Goal: Task Accomplishment & Management: Complete application form

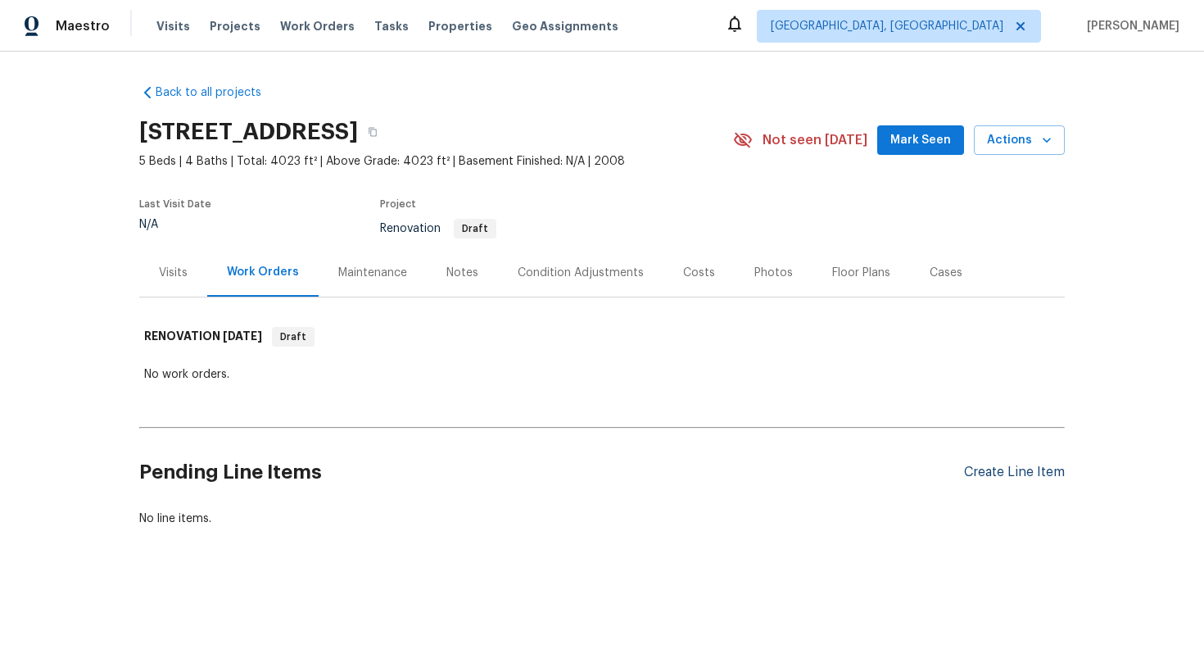
click at [1009, 473] on div "Create Line Item" at bounding box center [1014, 472] width 101 height 16
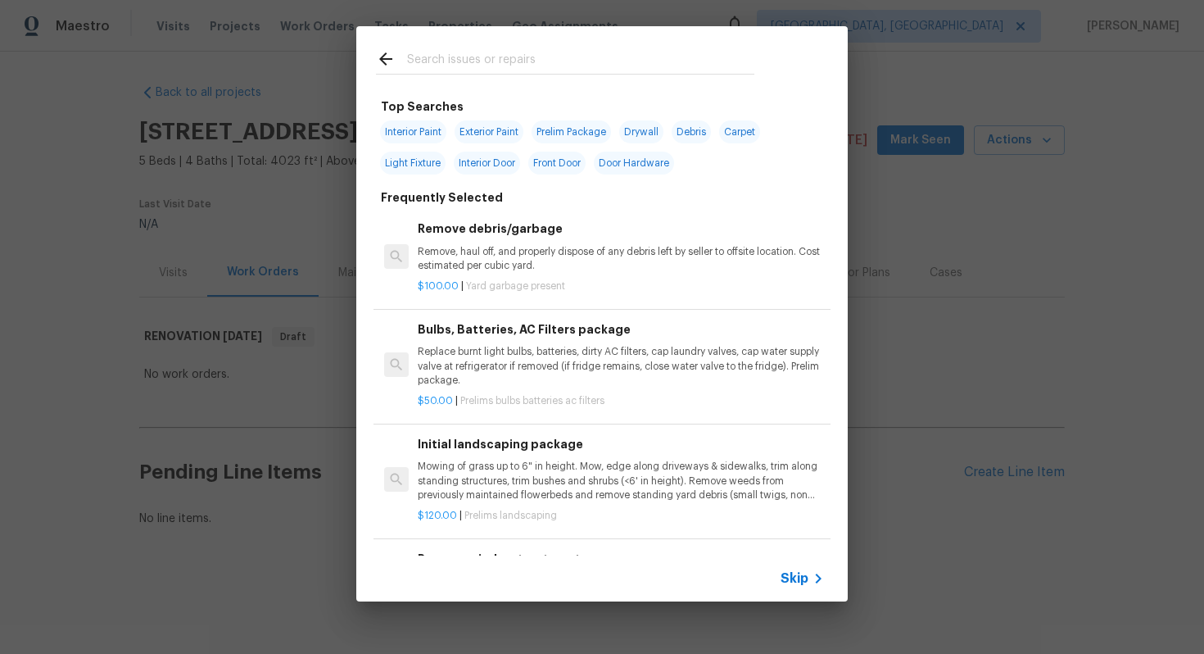
click at [795, 570] on span "Skip" at bounding box center [794, 578] width 28 height 16
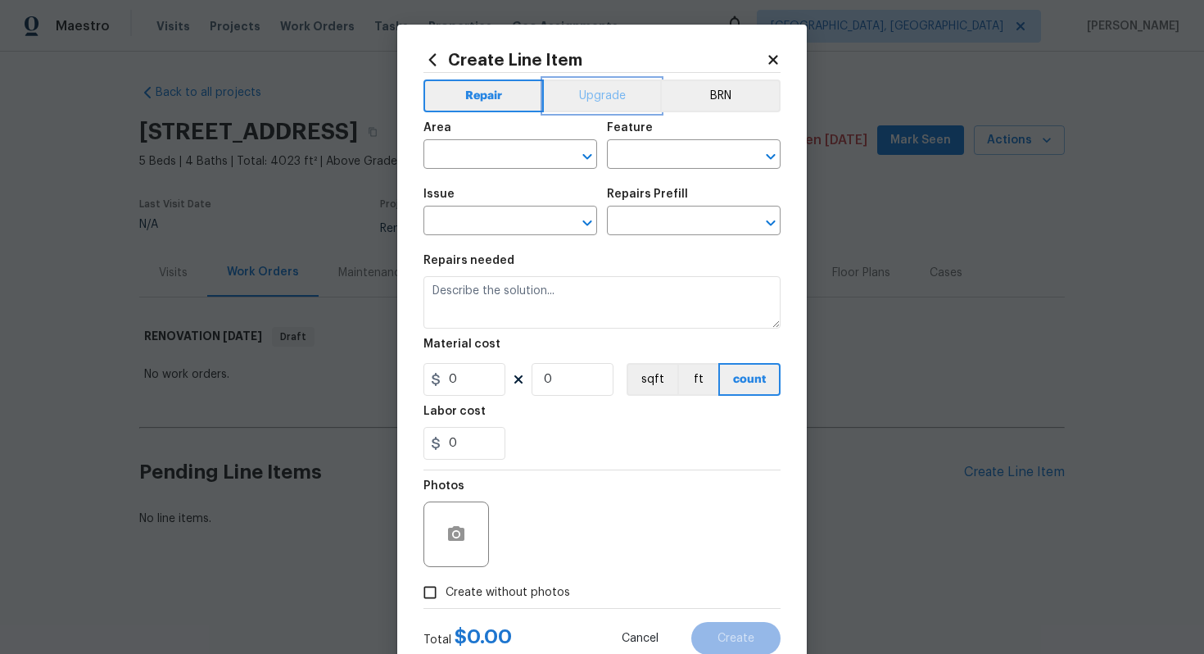
click at [579, 94] on button "Upgrade" at bounding box center [602, 95] width 117 height 33
click at [456, 169] on span "Area ​" at bounding box center [510, 145] width 174 height 66
click at [456, 156] on input "text" at bounding box center [487, 155] width 128 height 25
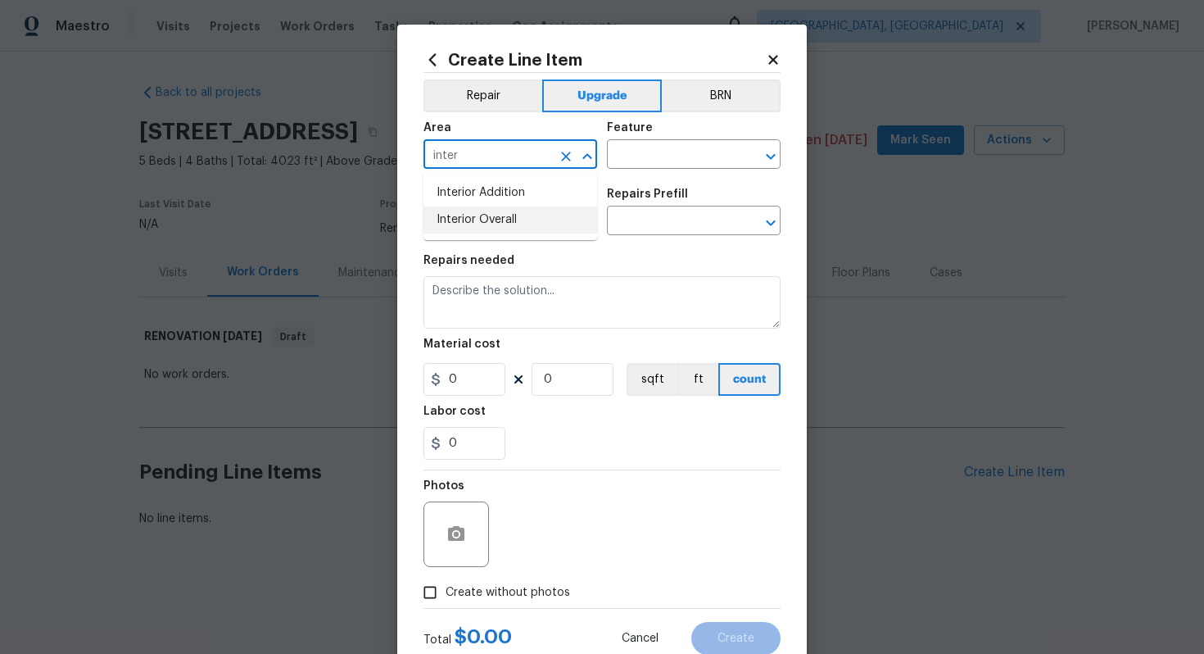
click at [482, 220] on li "Interior Overall" at bounding box center [510, 219] width 174 height 27
type input "Interior Overall"
click at [645, 180] on div "Issue ​ Repairs Prefill ​" at bounding box center [601, 212] width 357 height 66
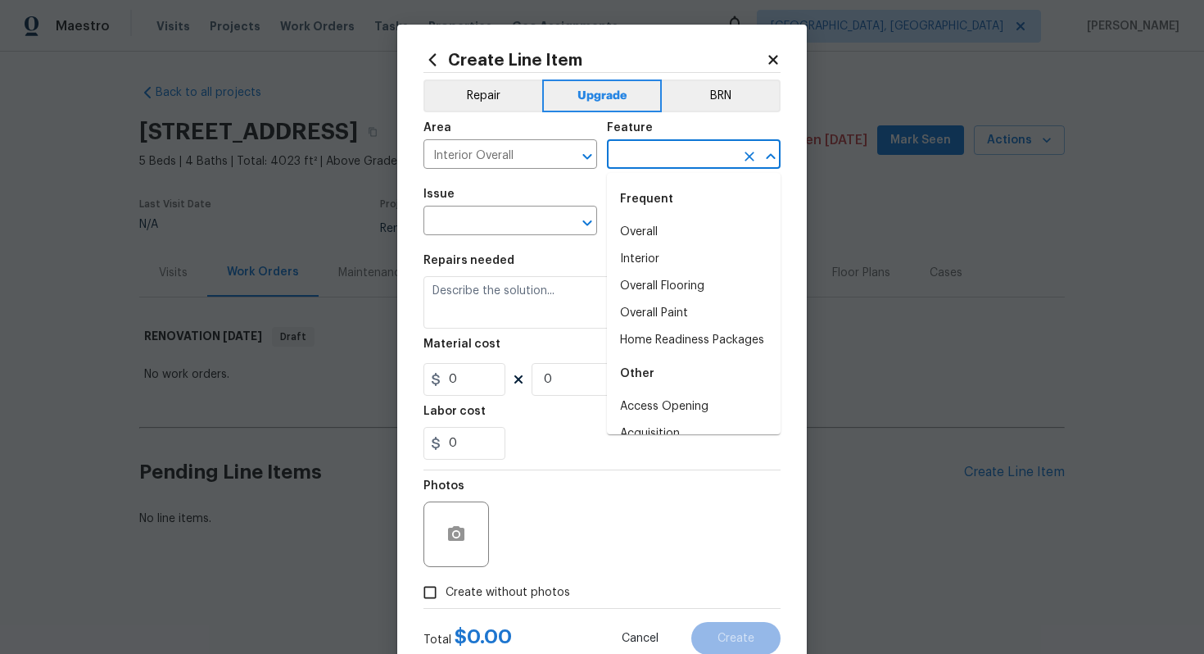
click at [644, 165] on input "text" at bounding box center [671, 155] width 128 height 25
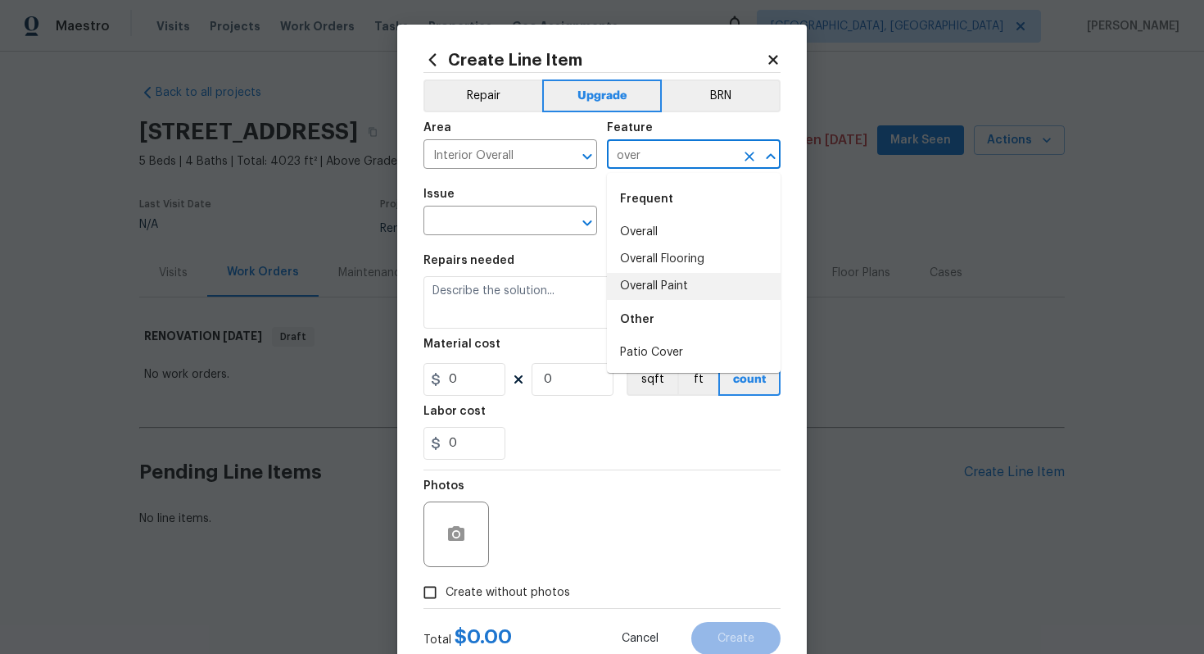
click at [663, 286] on li "Overall Paint" at bounding box center [694, 286] width 174 height 27
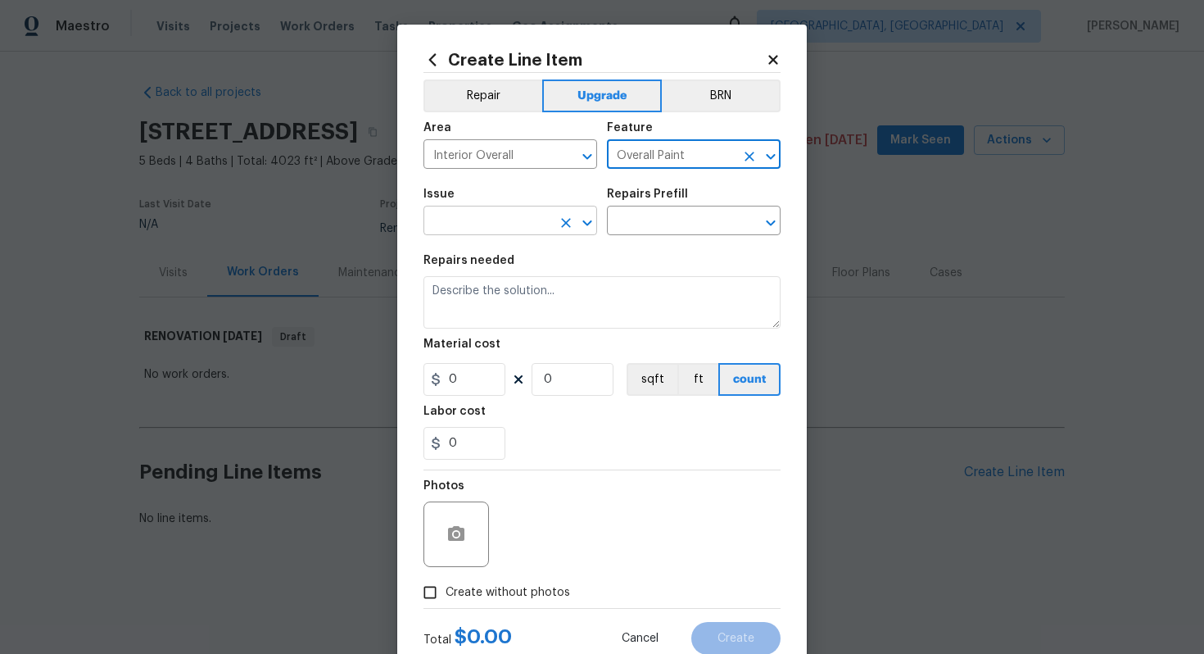
type input "Overall Paint"
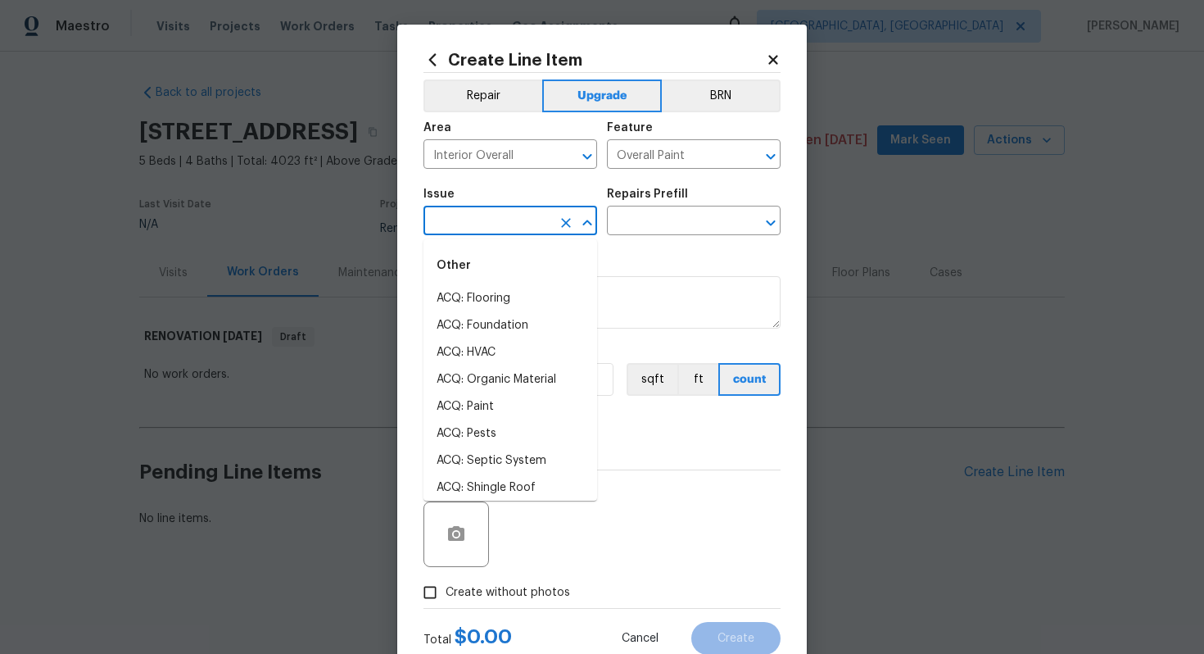
click at [522, 229] on input "text" at bounding box center [487, 222] width 128 height 25
click at [481, 431] on li "Interior Paint" at bounding box center [510, 433] width 174 height 27
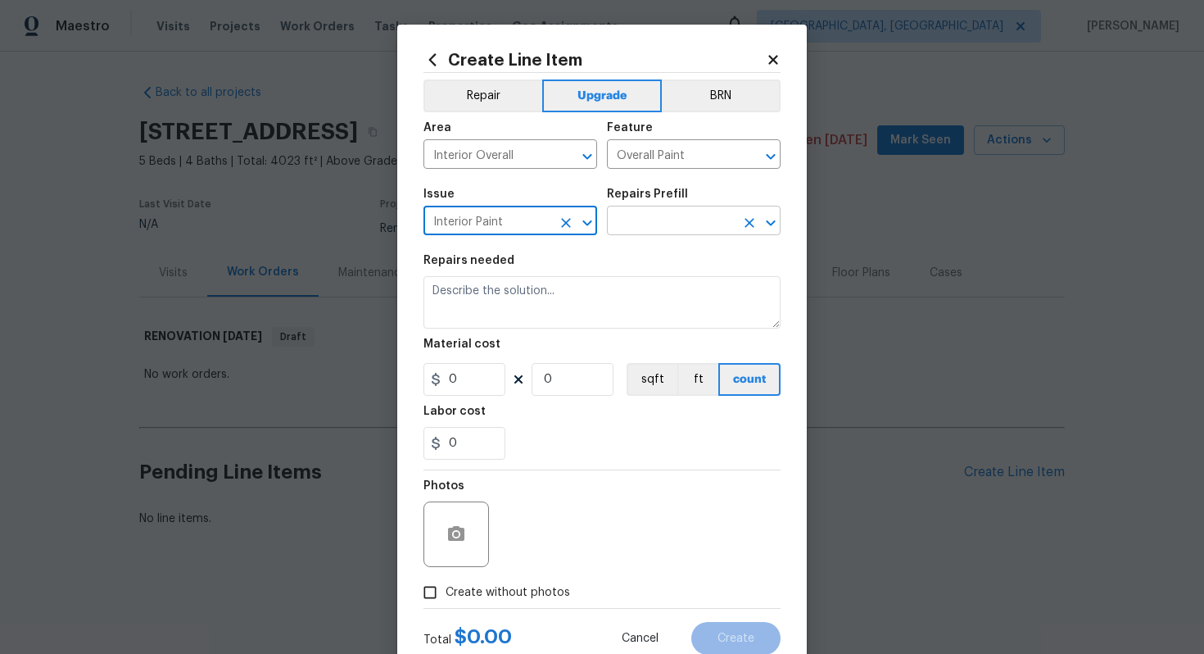
type input "Interior Paint"
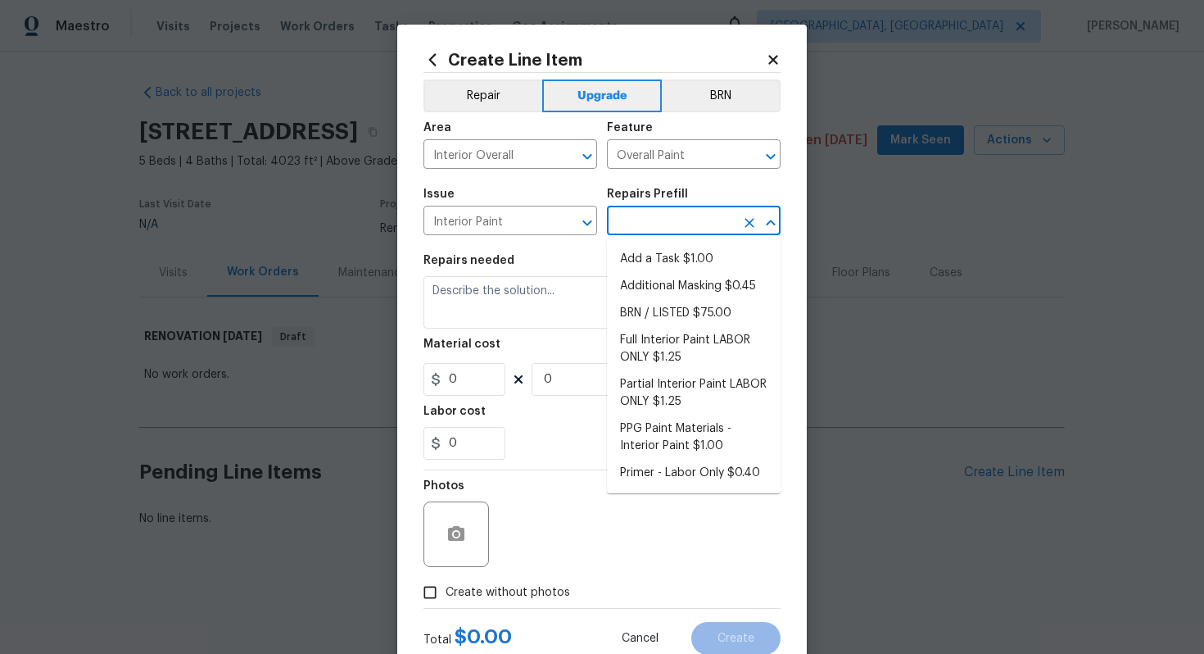
click at [653, 219] on input "text" at bounding box center [671, 222] width 128 height 25
click at [672, 354] on li "Full Interior Paint LABOR ONLY $1.25" at bounding box center [694, 349] width 174 height 44
type input "Full Interior Paint LABOR ONLY $1.25"
type textarea "Full Interior paint - (walls, ceilings, trim, and doors) - PAINT PROVIDED BY OP…"
type input "1.25"
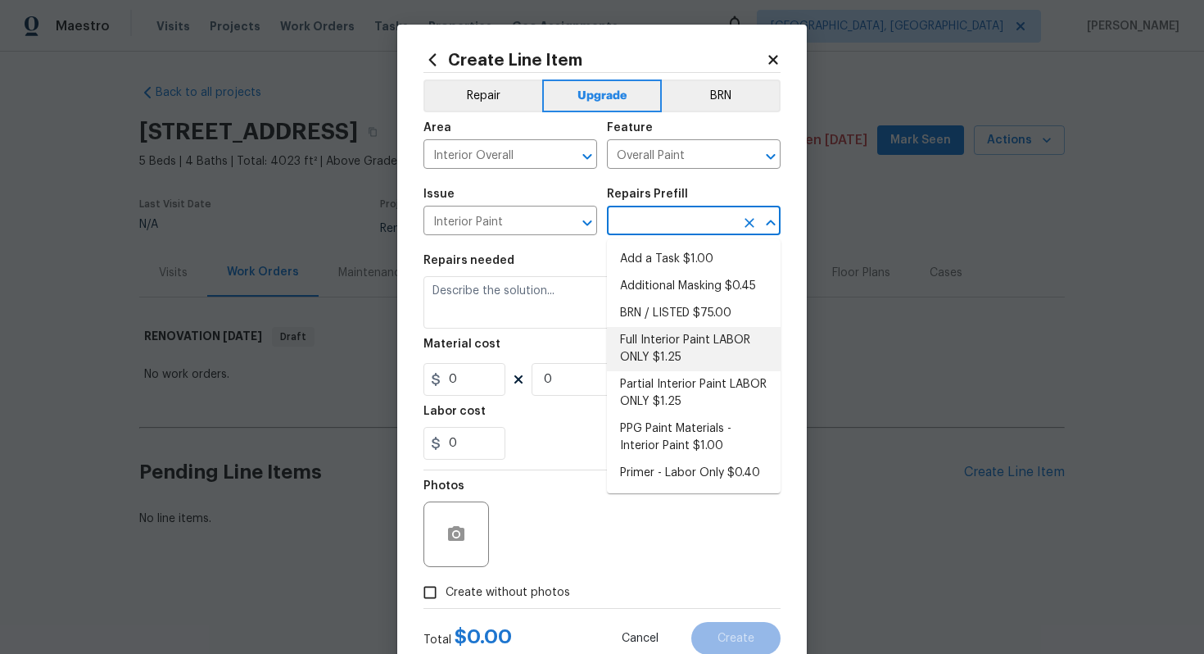
type input "1"
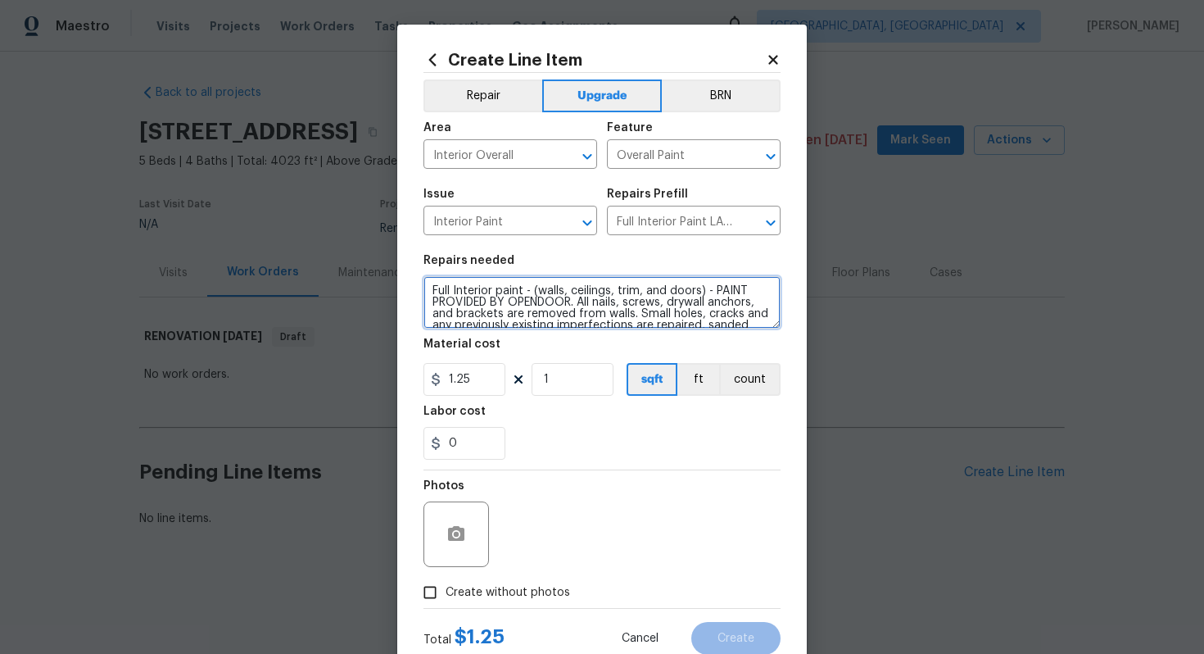
click at [429, 291] on textarea "Full Interior paint - (walls, ceilings, trim, and doors) - PAINT PROVIDED BY OP…" at bounding box center [601, 302] width 357 height 52
type textarea "#sala - Full Interior paint - (walls, ceilings, trim, and doors) - PAINT PROVID…"
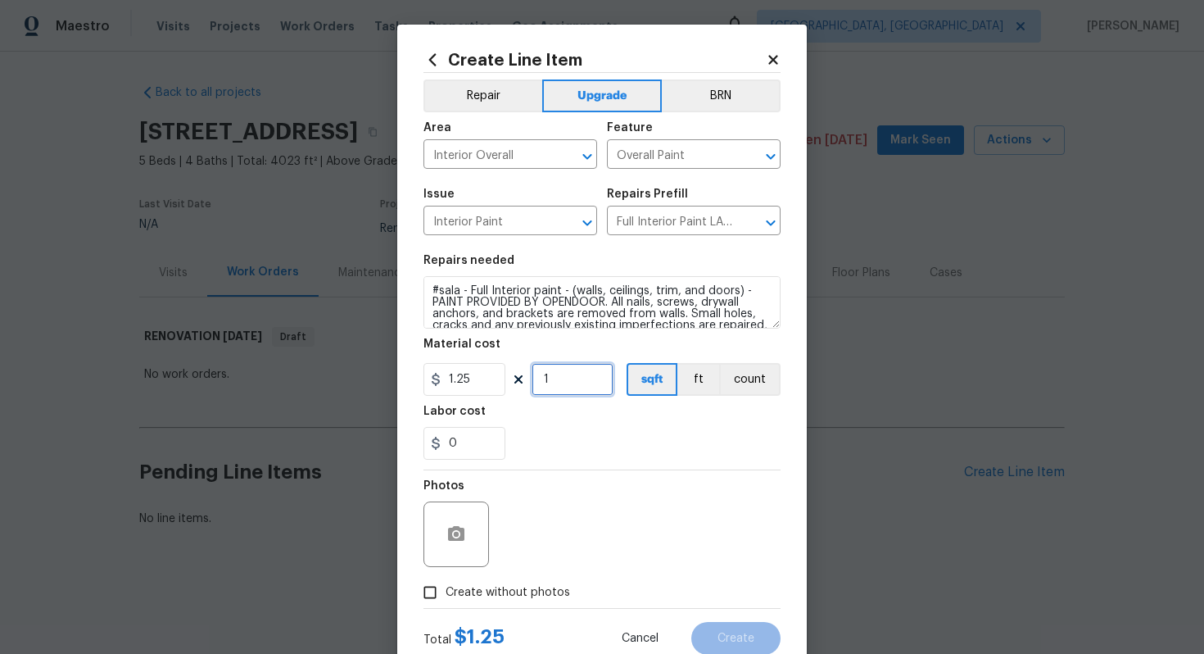
click at [560, 379] on input "1" at bounding box center [573, 379] width 82 height 33
type input "4023"
click at [508, 595] on span "Create without photos" at bounding box center [508, 592] width 124 height 17
click at [446, 595] on input "Create without photos" at bounding box center [429, 592] width 31 height 31
checkbox input "true"
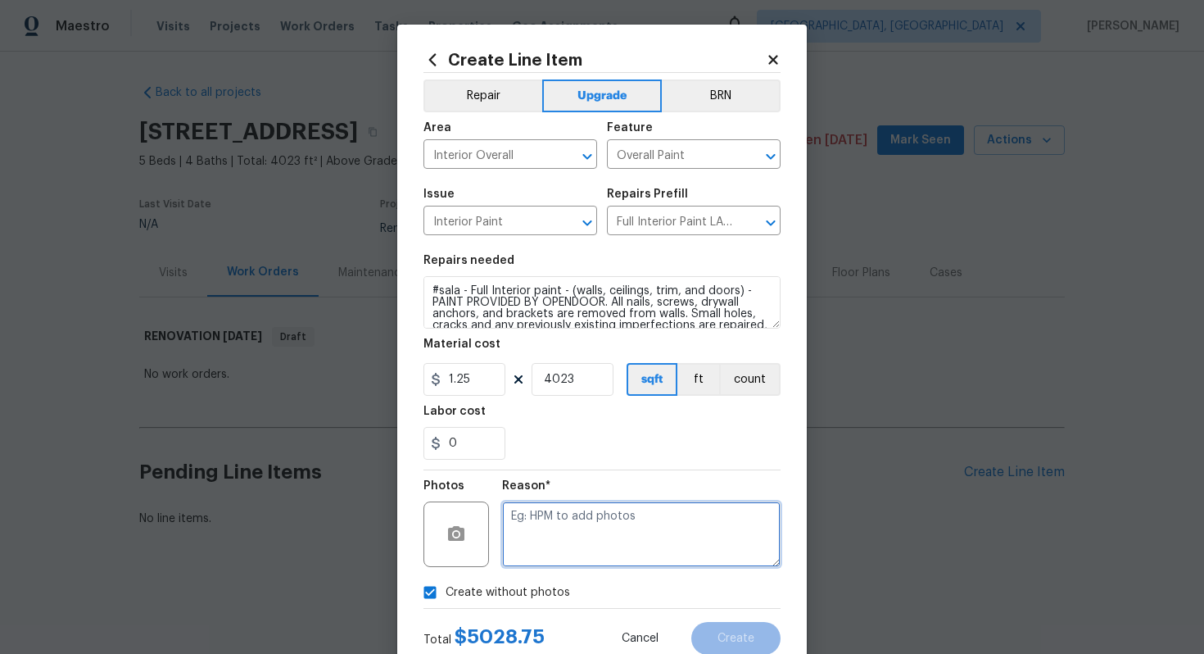
click at [532, 548] on textarea at bounding box center [641, 534] width 278 height 66
type textarea "n/a"
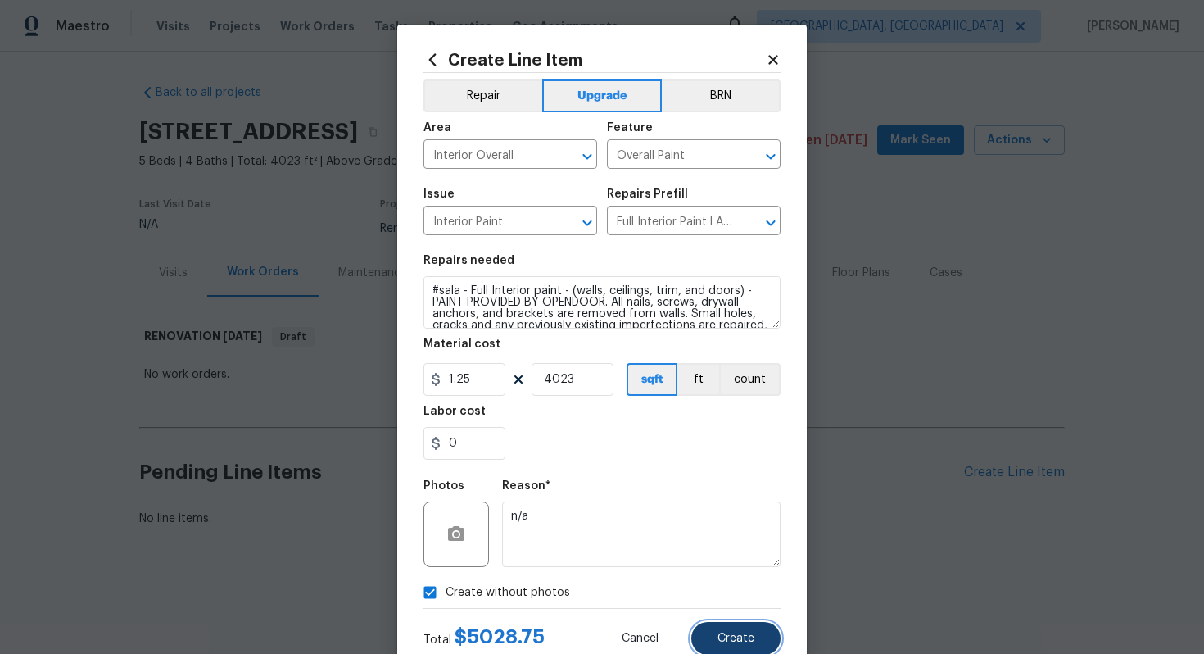
click at [743, 641] on span "Create" at bounding box center [735, 638] width 37 height 12
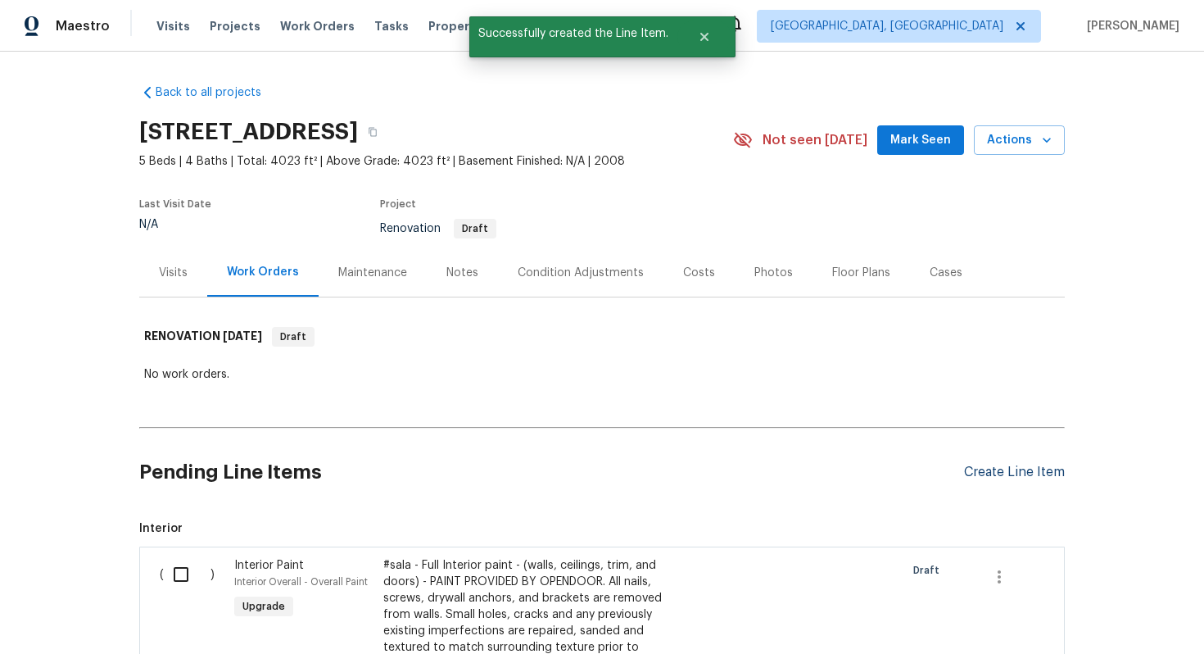
click at [1024, 464] on div "Create Line Item" at bounding box center [1014, 472] width 101 height 16
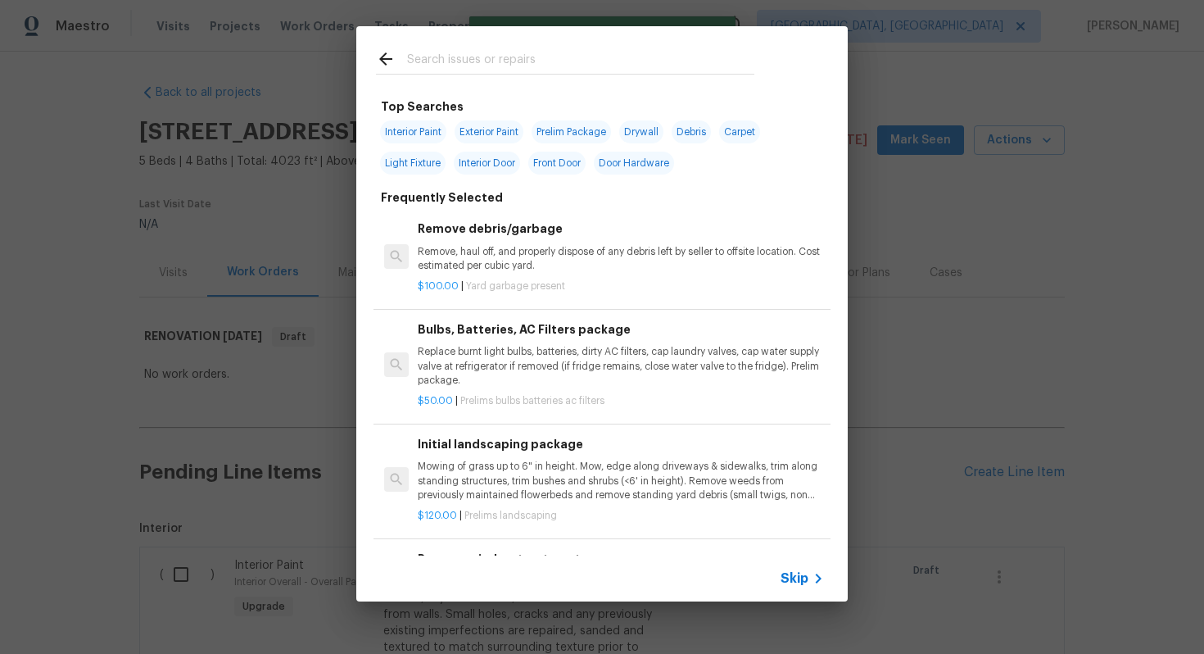
click at [818, 573] on icon at bounding box center [818, 578] width 20 height 20
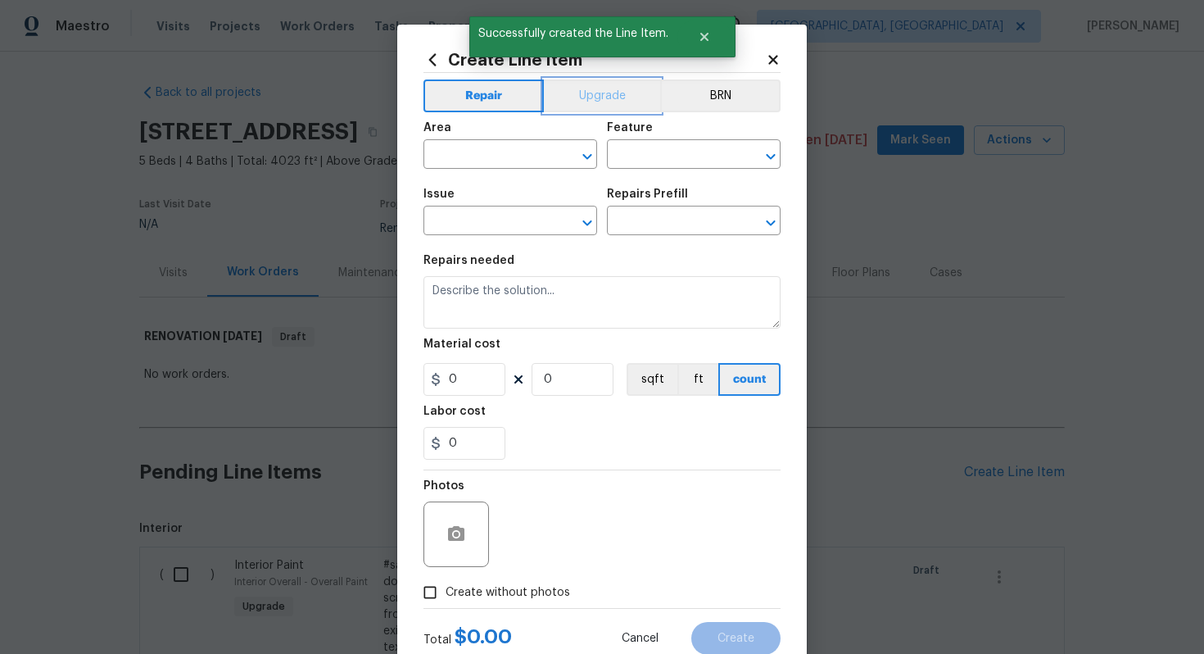
click at [586, 102] on button "Upgrade" at bounding box center [602, 95] width 117 height 33
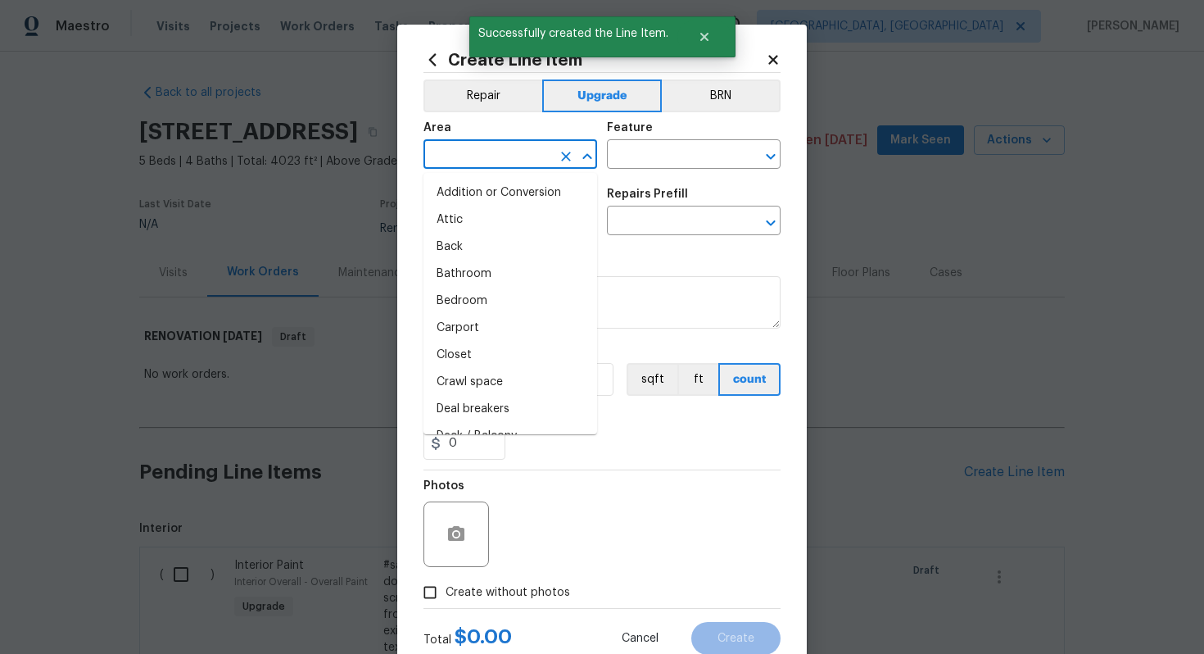
click at [506, 162] on input "text" at bounding box center [487, 155] width 128 height 25
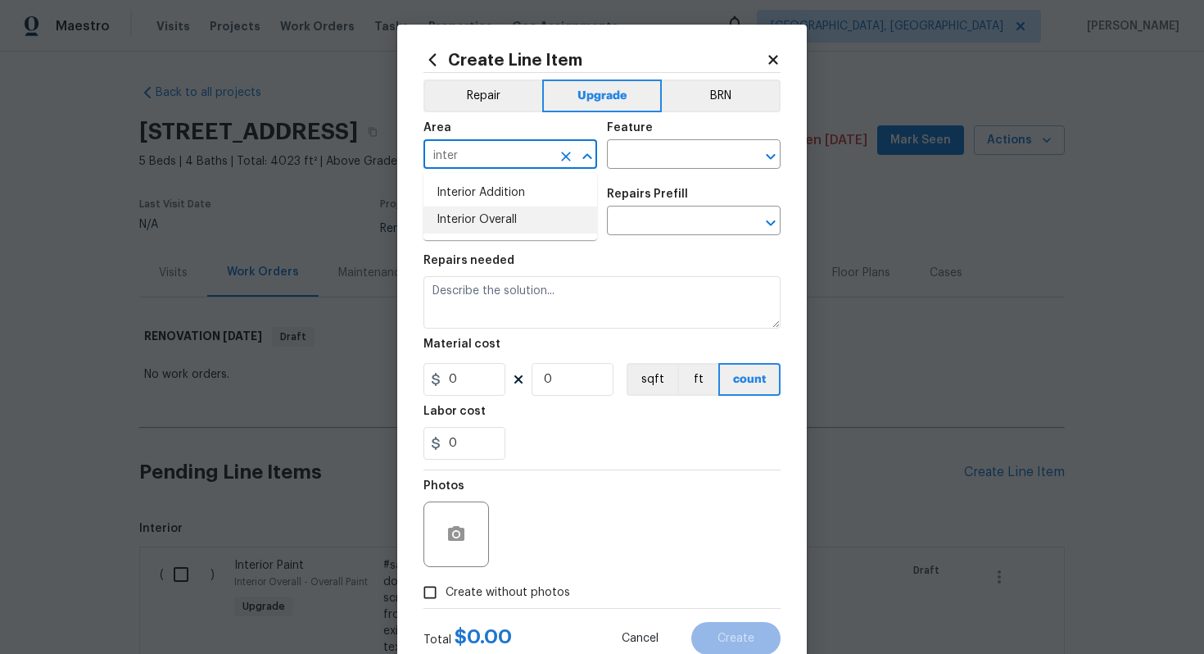
click at [519, 221] on li "Interior Overall" at bounding box center [510, 219] width 174 height 27
type input "Interior Overall"
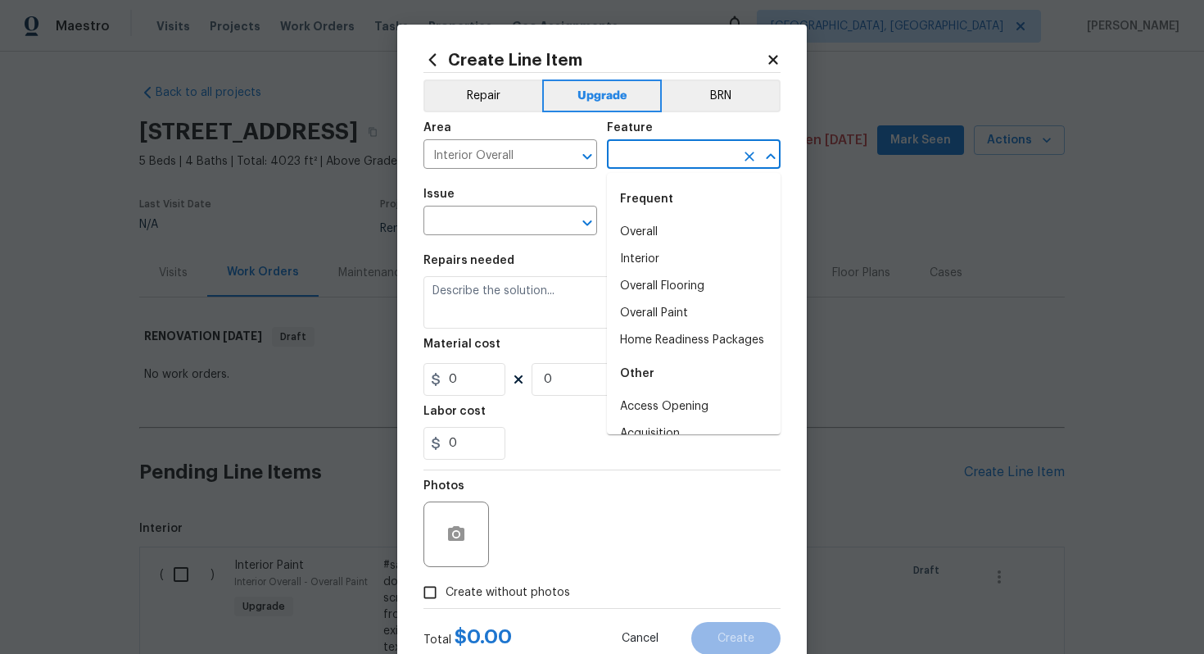
click at [624, 161] on input "text" at bounding box center [671, 155] width 128 height 25
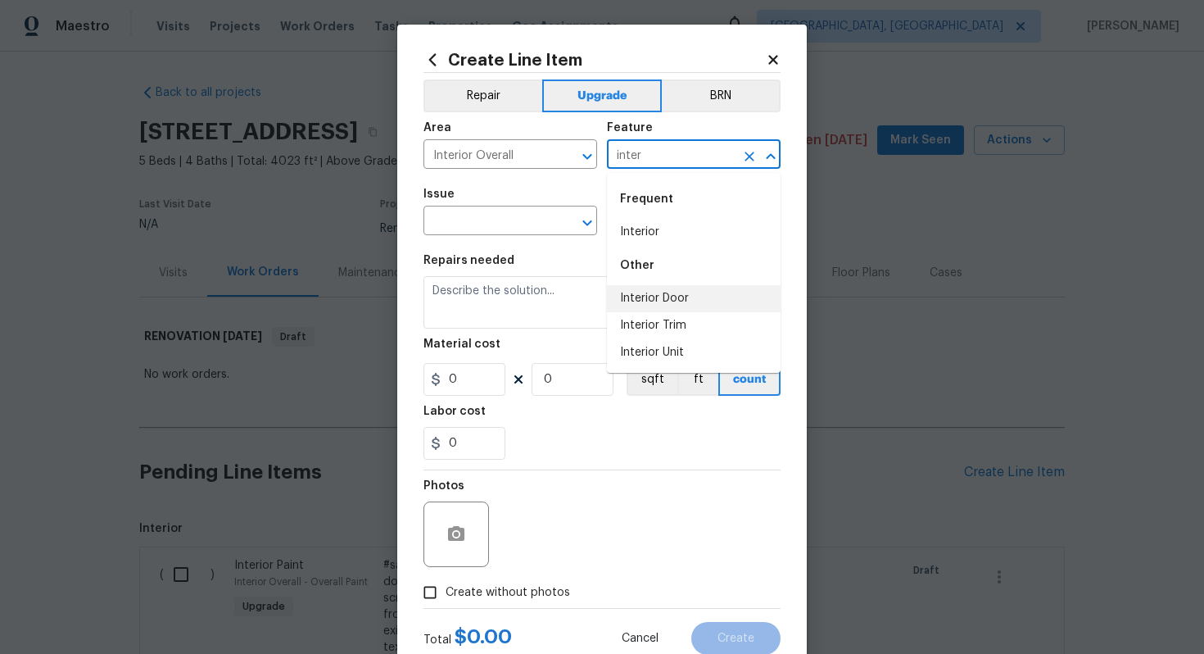
click at [655, 289] on li "Interior Door" at bounding box center [694, 298] width 174 height 27
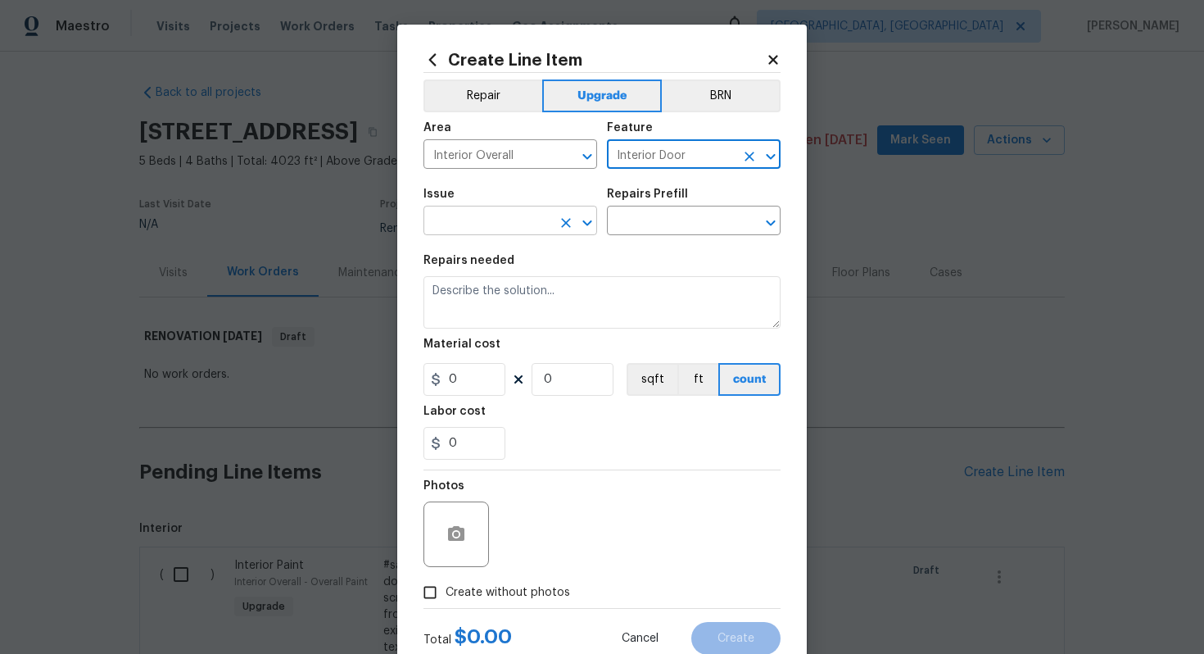
type input "Interior Door"
click at [518, 235] on body "Maestro Visits Projects Work Orders Tasks Properties Geo Assignments Albuquerqu…" at bounding box center [602, 327] width 1204 height 654
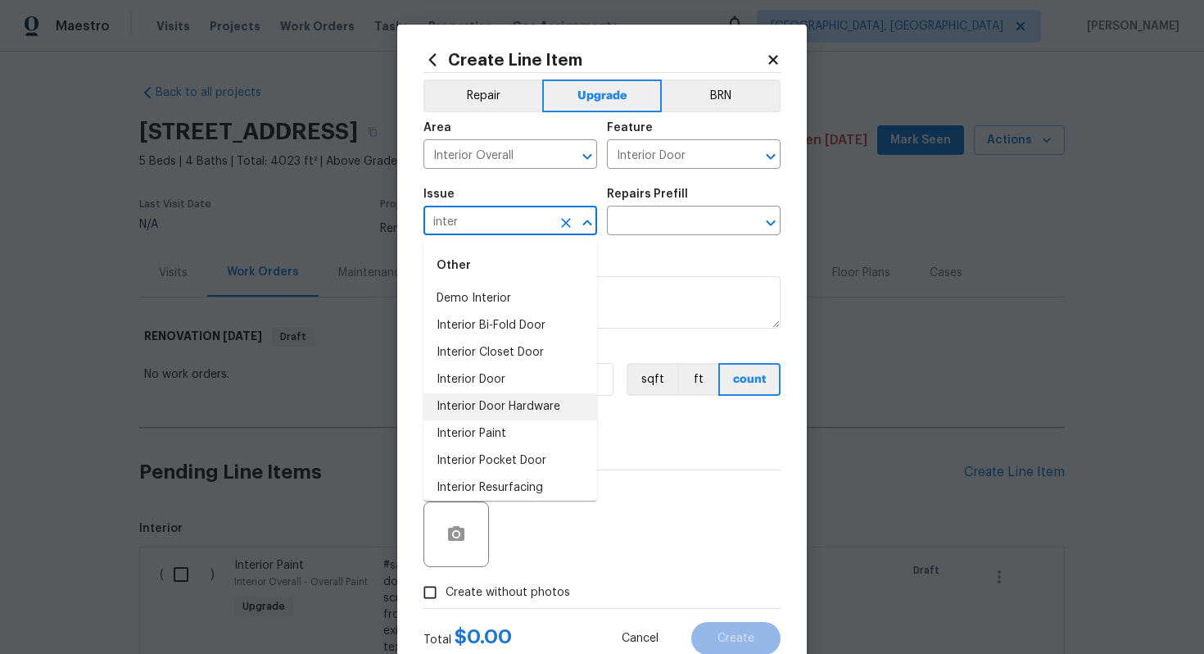
click at [560, 405] on li "Interior Door Hardware" at bounding box center [510, 406] width 174 height 27
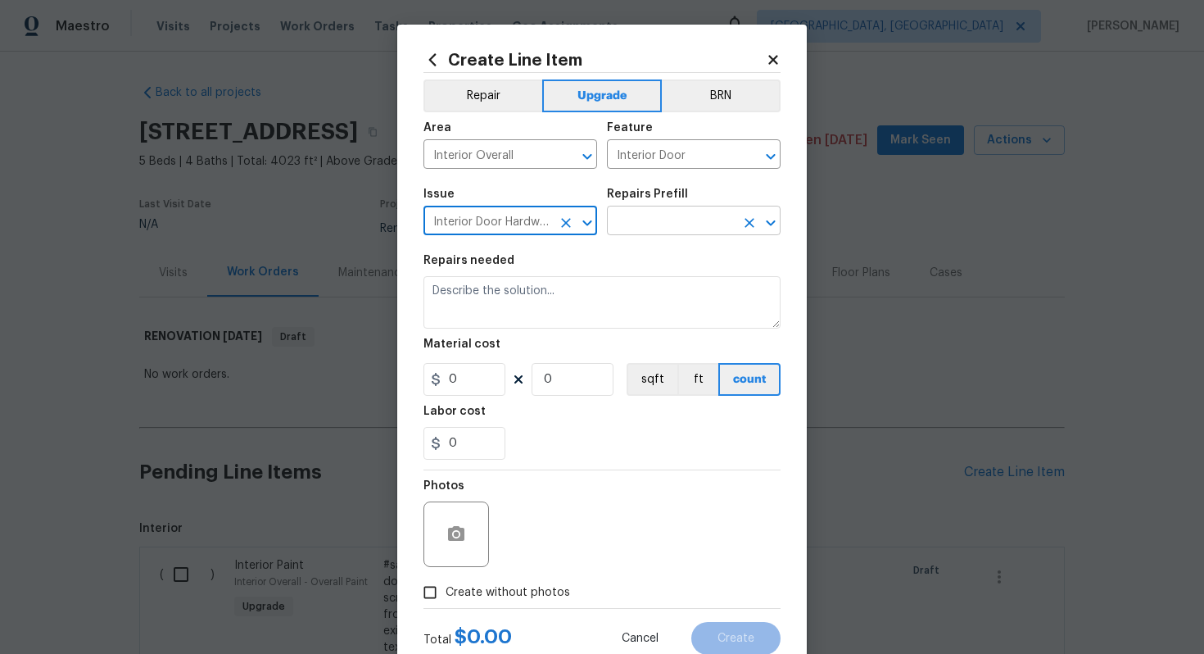
type input "Interior Door Hardware"
click at [633, 221] on input "text" at bounding box center [671, 222] width 128 height 25
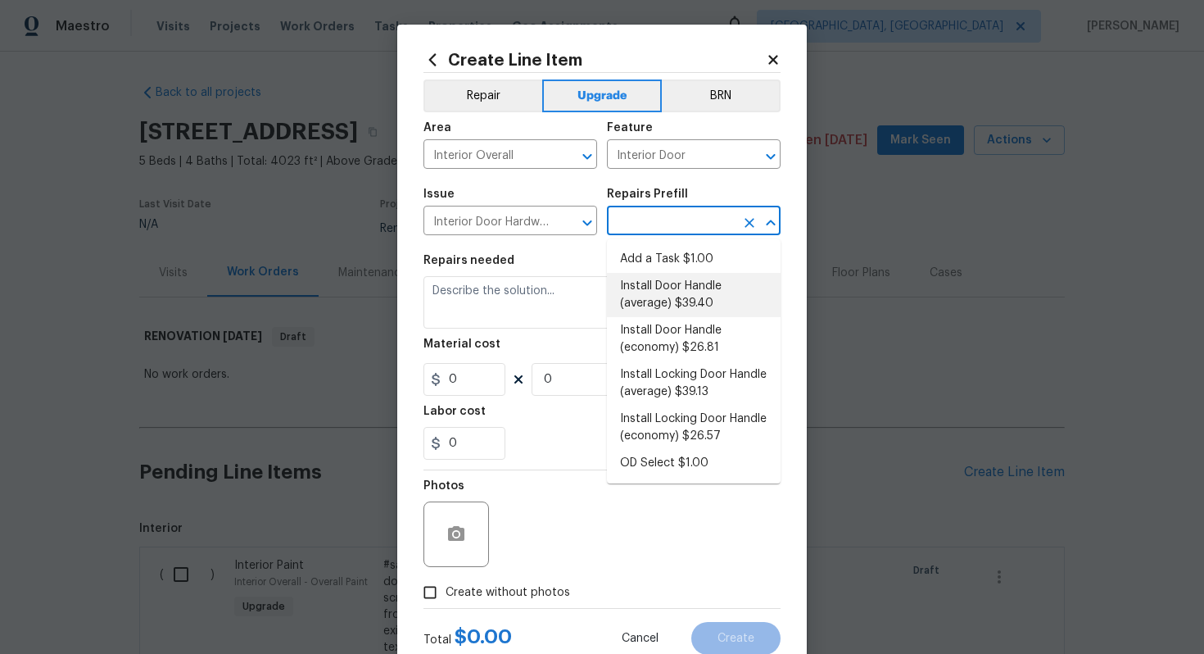
click at [664, 310] on li "Install Door Handle (average) $39.40" at bounding box center [694, 295] width 174 height 44
type input "Install Door Handle (average) $39.40"
type textarea "Remove the existing interior door handle (if present). Install a new (average) …"
type input "39.4"
type input "1"
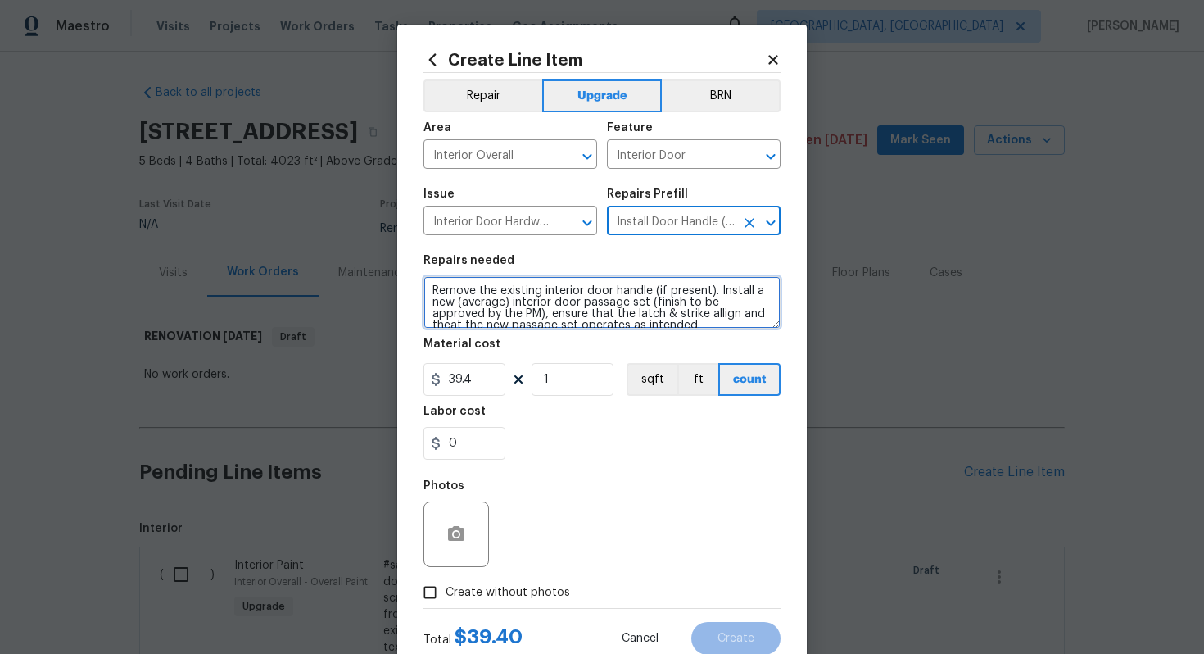
click at [429, 283] on textarea "Remove the existing interior door handle (if present). Install a new (average) …" at bounding box center [601, 302] width 357 height 52
type textarea "#sala - Remove the existing interior door handle (if present). Install a new (a…"
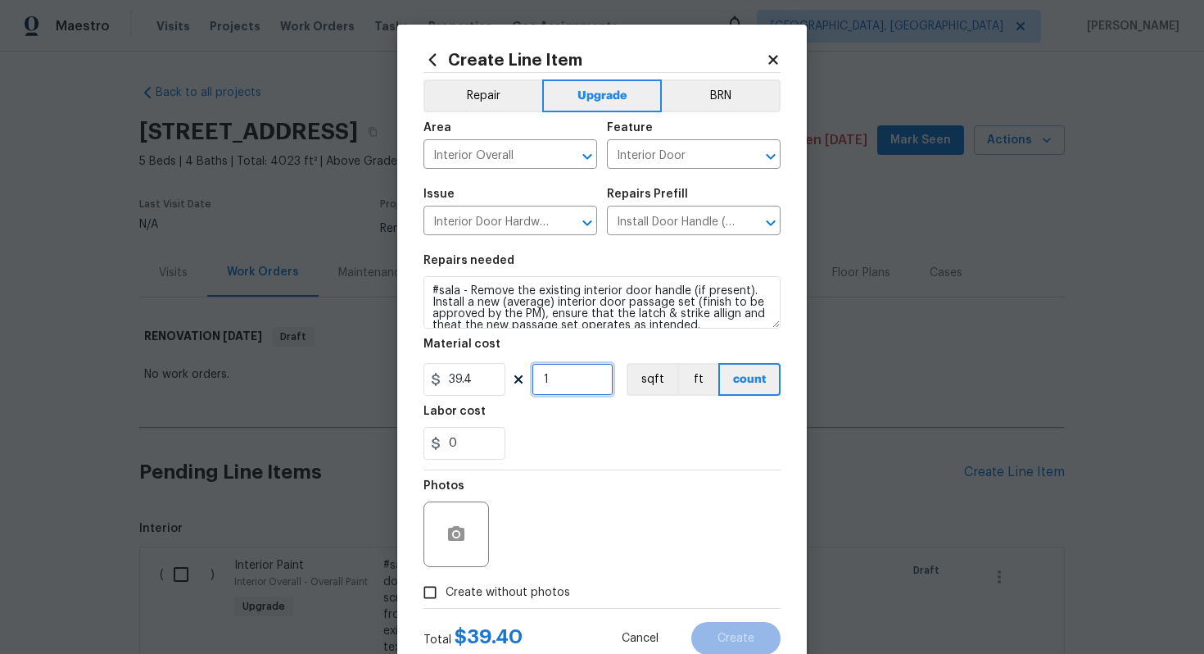
click at [568, 388] on input "1" at bounding box center [573, 379] width 82 height 33
type input "15"
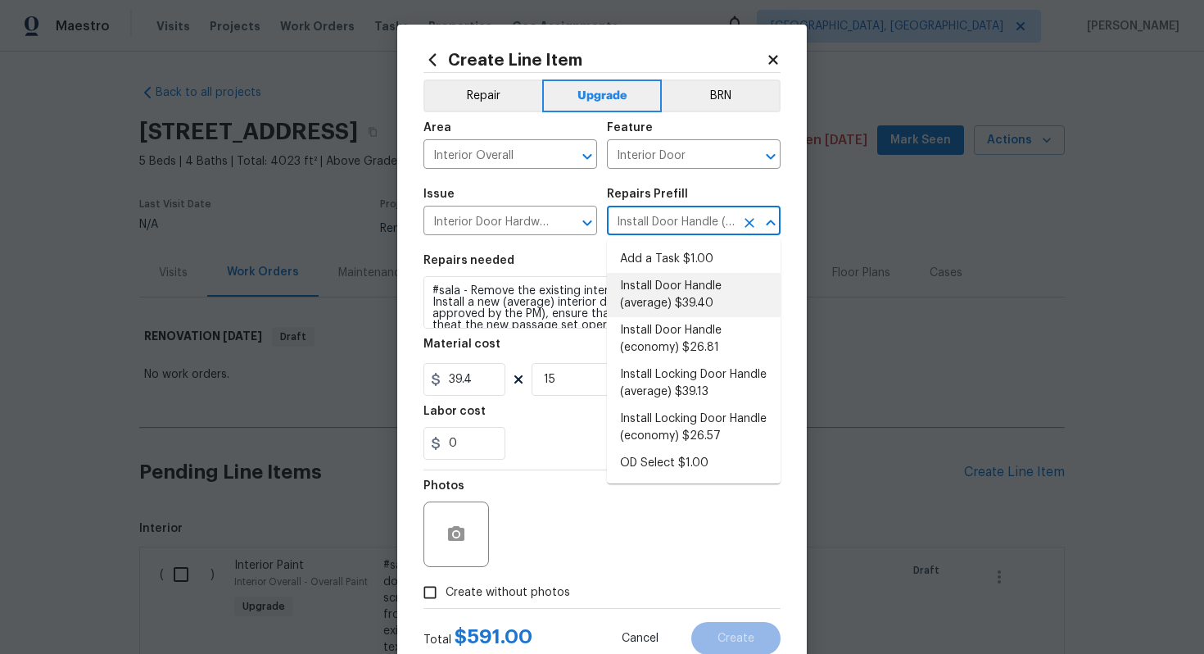
click at [678, 215] on input "Install Door Handle (average) $39.40" at bounding box center [671, 222] width 128 height 25
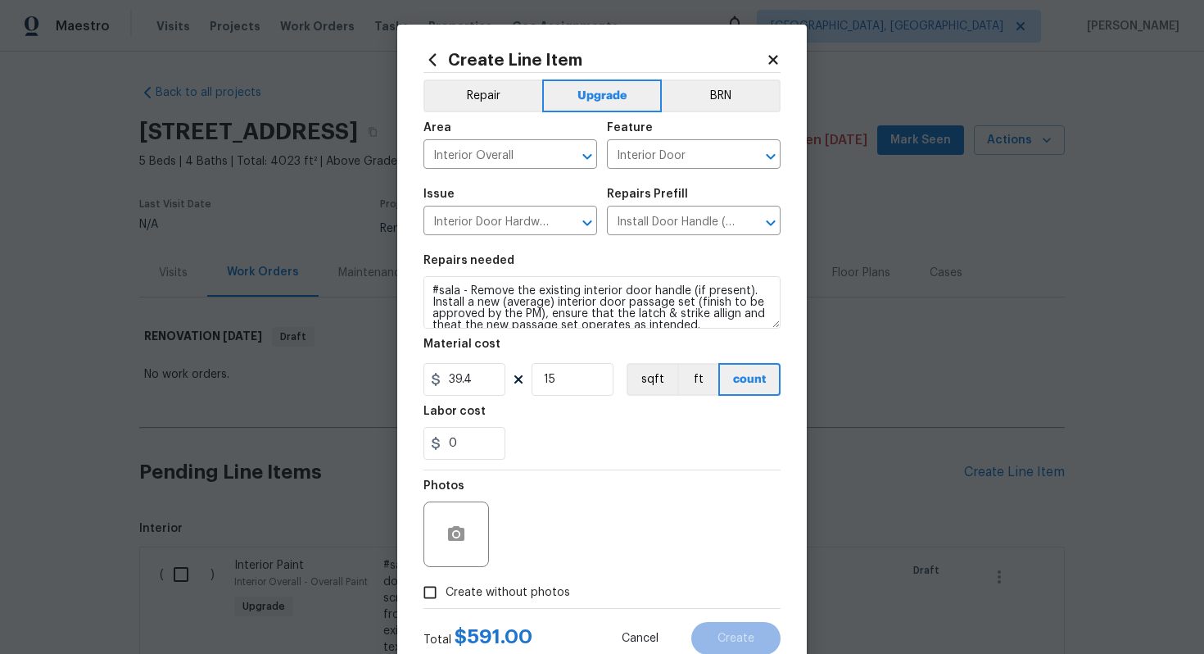
click at [607, 553] on div "Photos" at bounding box center [601, 523] width 357 height 106
click at [518, 590] on span "Create without photos" at bounding box center [508, 592] width 124 height 17
click at [446, 590] on input "Create without photos" at bounding box center [429, 592] width 31 height 31
checkbox input "true"
click at [590, 491] on div "Reason*" at bounding box center [641, 490] width 278 height 21
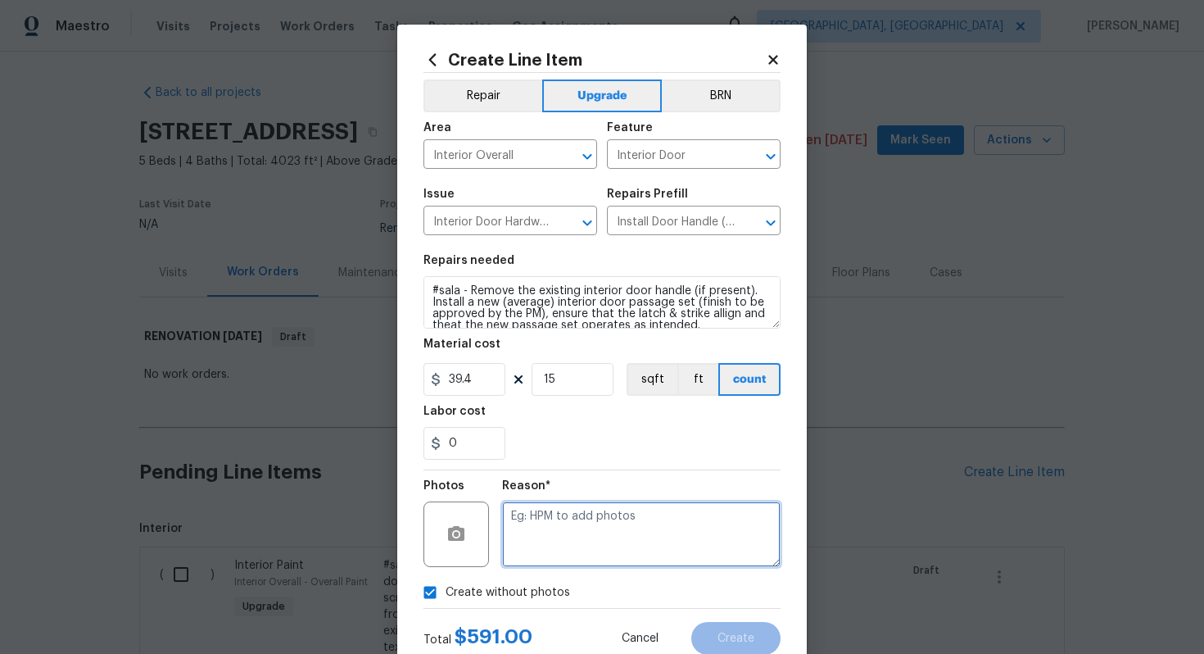
click at [573, 537] on textarea at bounding box center [641, 534] width 278 height 66
type textarea "n/a"
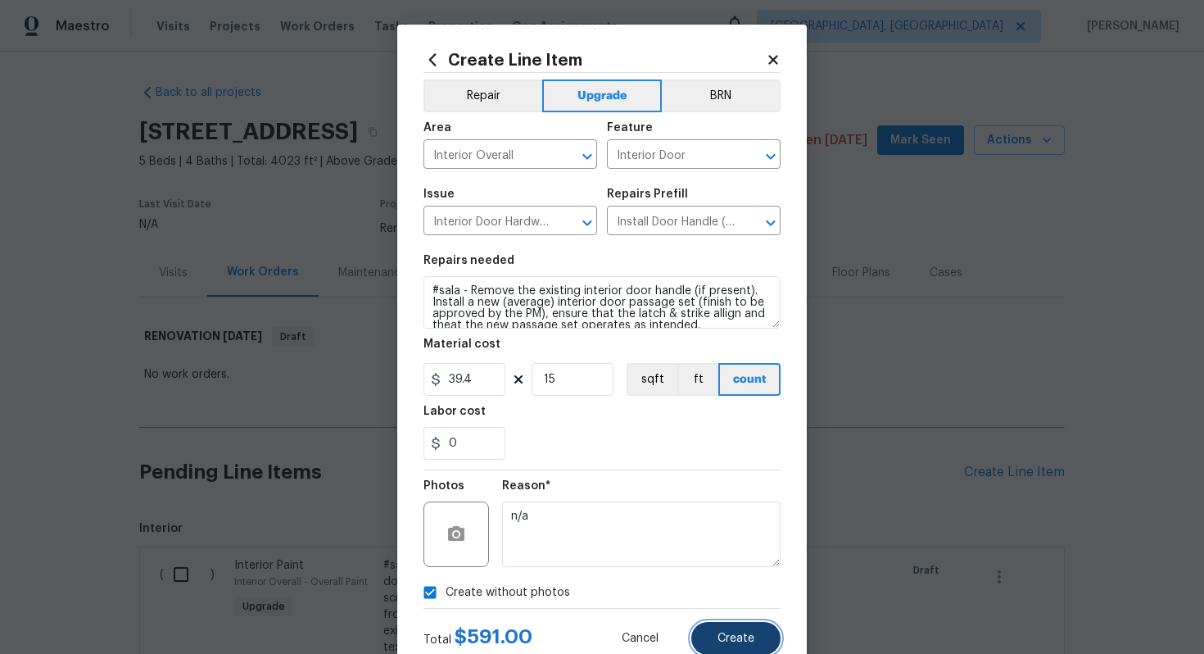
click at [703, 639] on button "Create" at bounding box center [735, 638] width 89 height 33
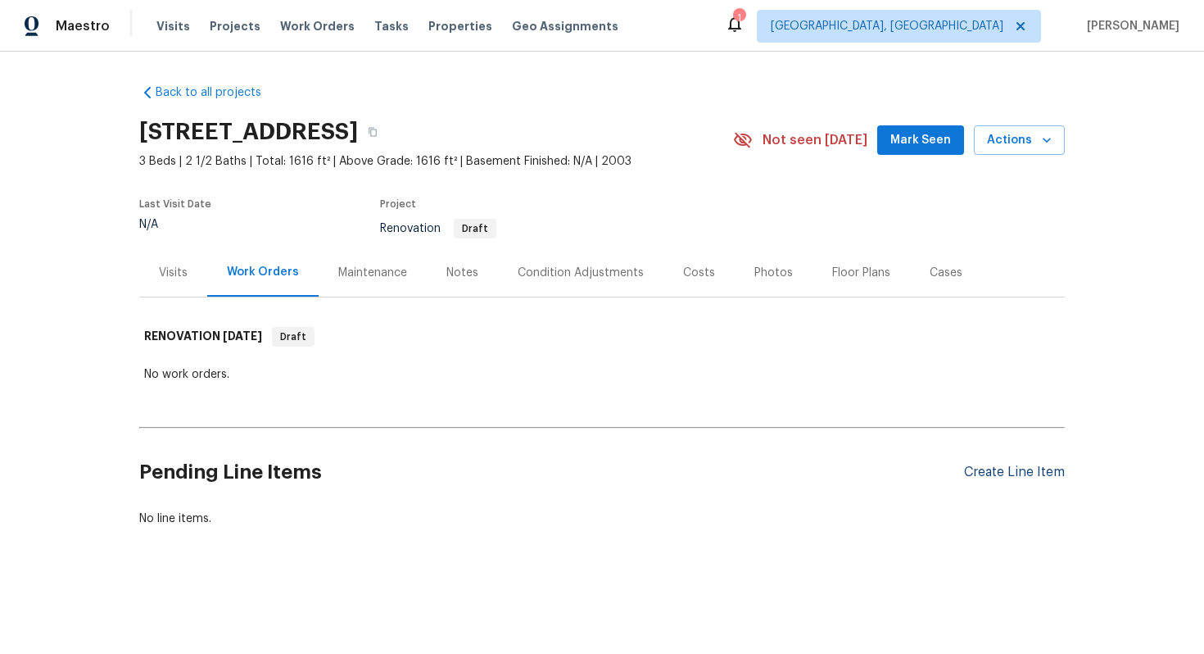
click at [1000, 471] on div "Create Line Item" at bounding box center [1014, 472] width 101 height 16
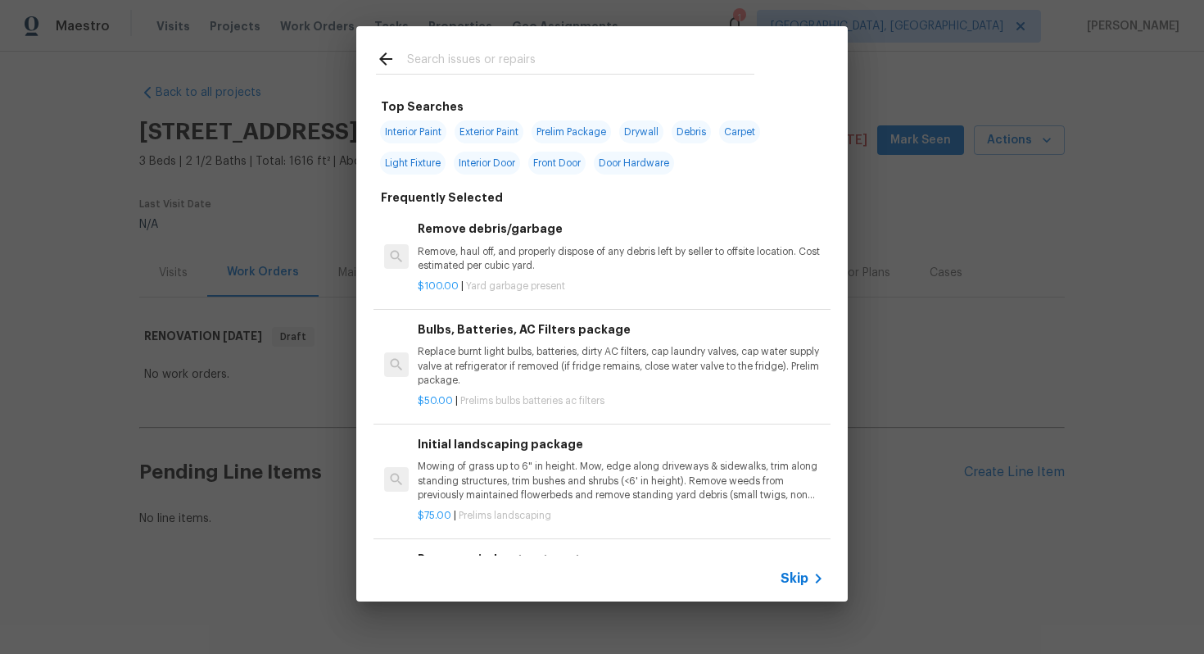
click at [803, 568] on div "Skip" at bounding box center [804, 578] width 48 height 20
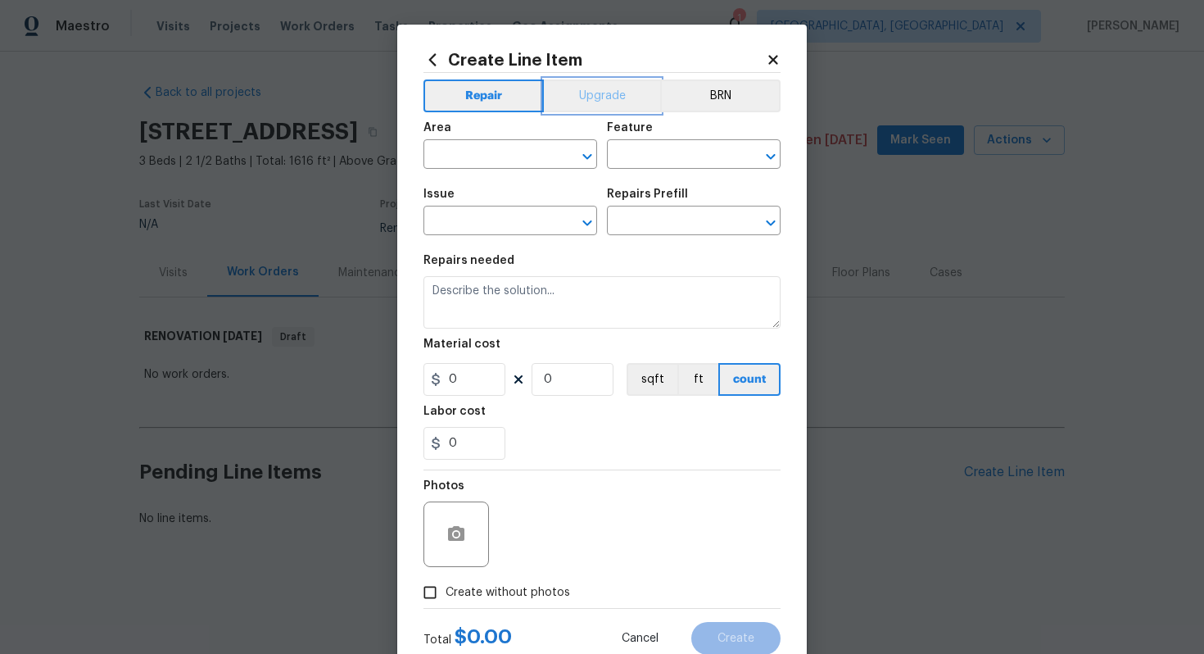
click at [602, 107] on button "Upgrade" at bounding box center [602, 95] width 117 height 33
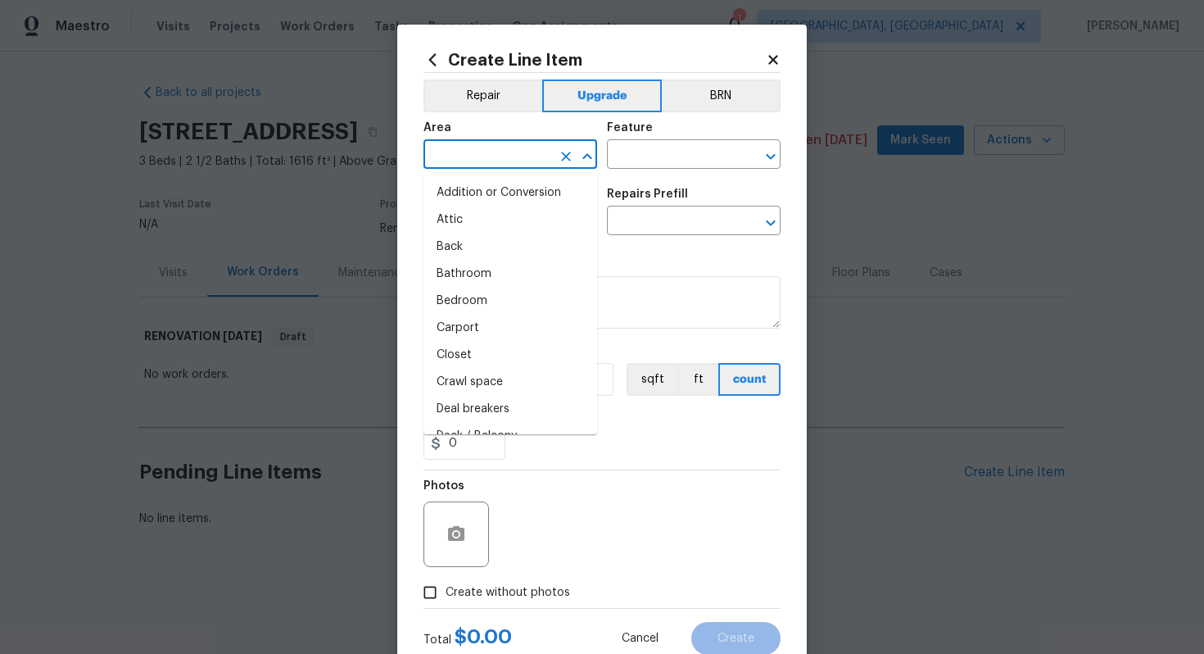
click at [514, 146] on input "text" at bounding box center [487, 155] width 128 height 25
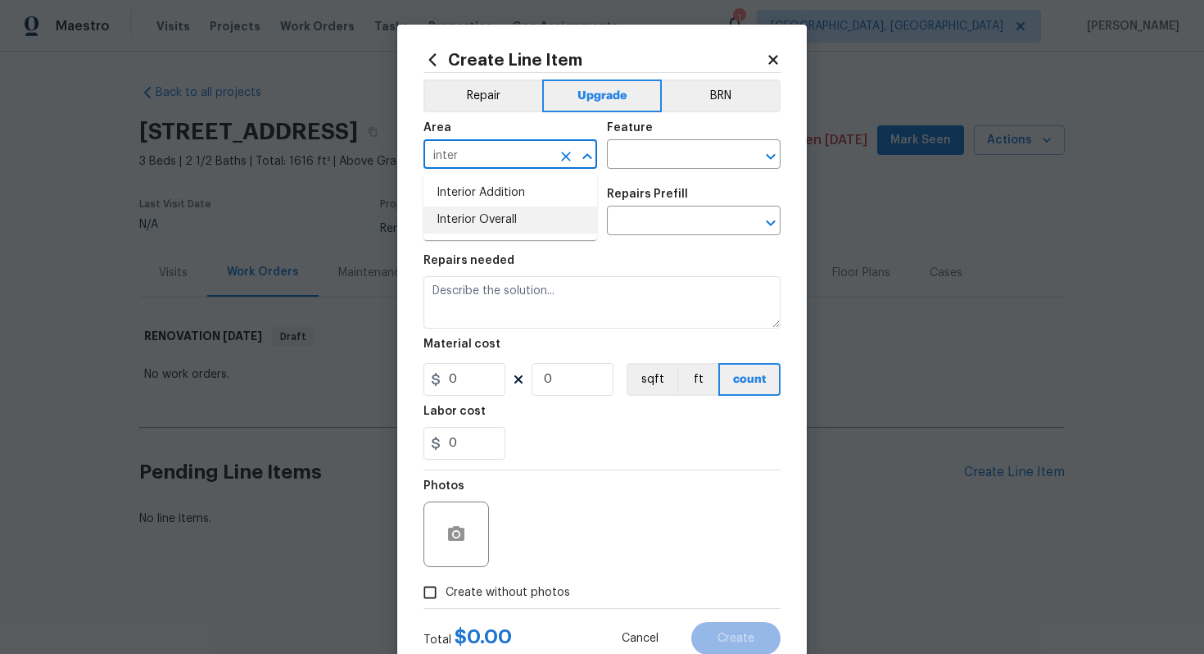
click at [514, 219] on li "Interior Overall" at bounding box center [510, 219] width 174 height 27
type input "Interior Overall"
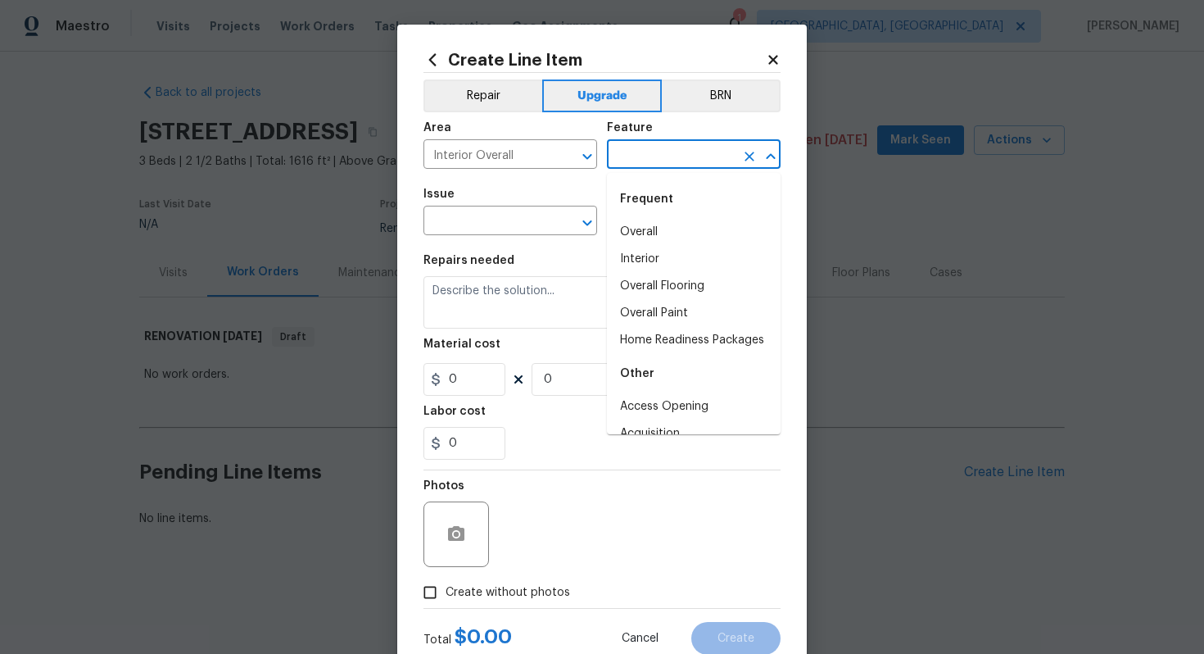
click at [673, 167] on input "text" at bounding box center [671, 155] width 128 height 25
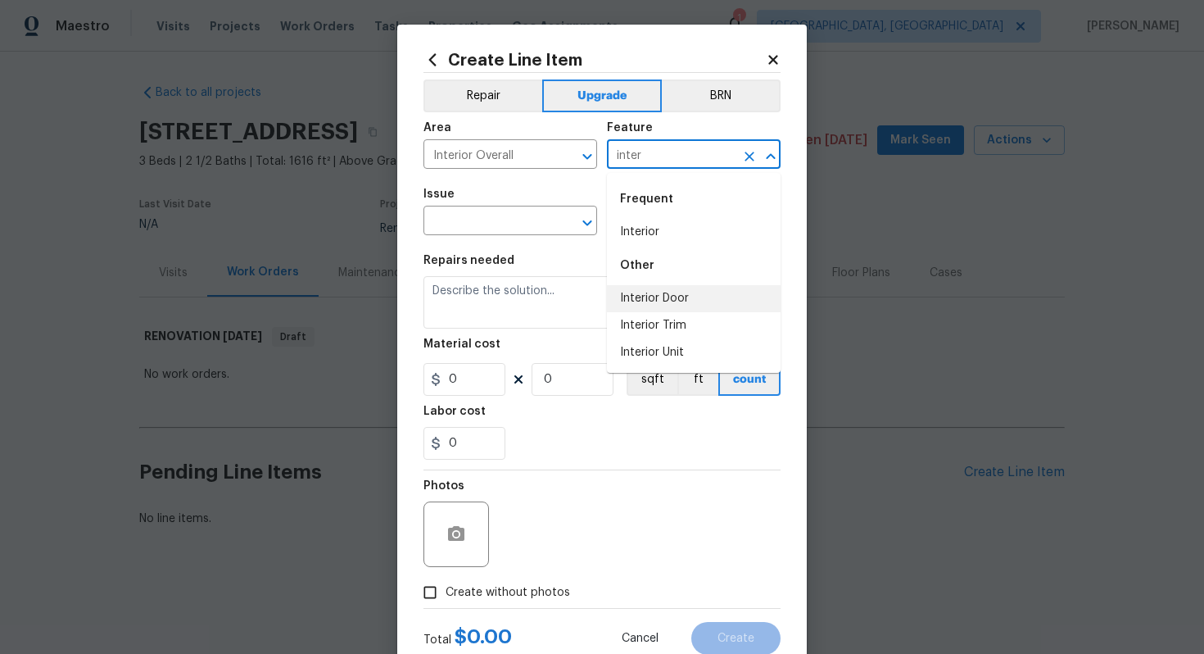
click at [649, 293] on li "Interior Door" at bounding box center [694, 298] width 174 height 27
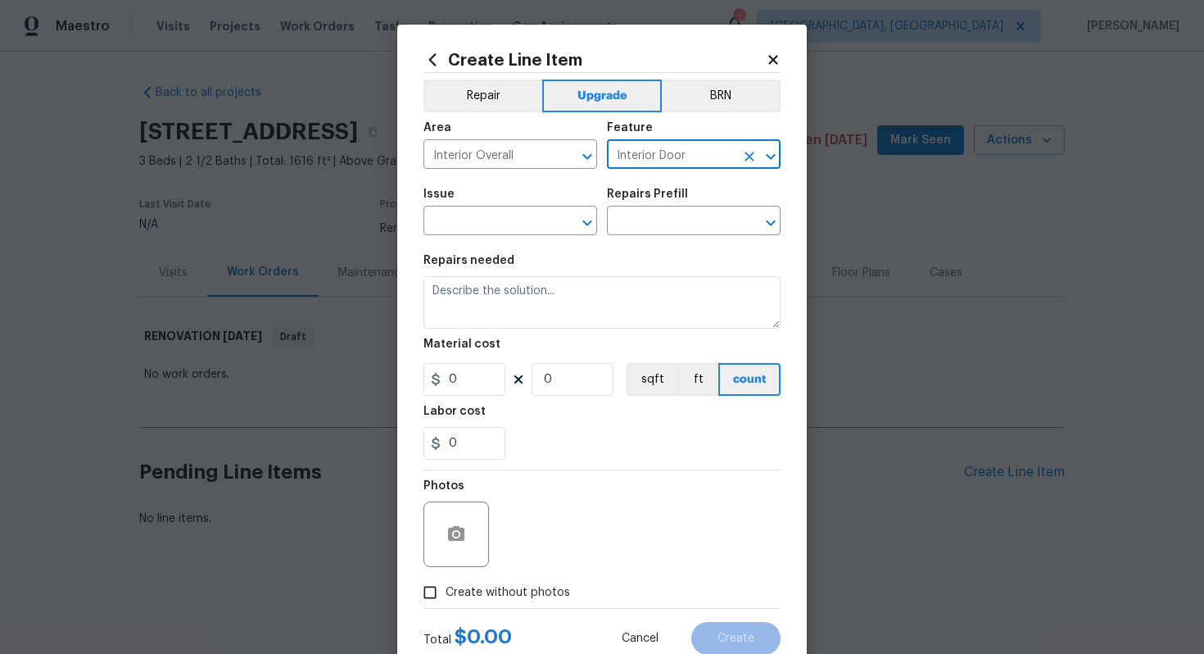
type input "Interior Door"
click at [510, 238] on span "Issue ​" at bounding box center [510, 212] width 174 height 66
click at [490, 224] on input "text" at bounding box center [487, 222] width 128 height 25
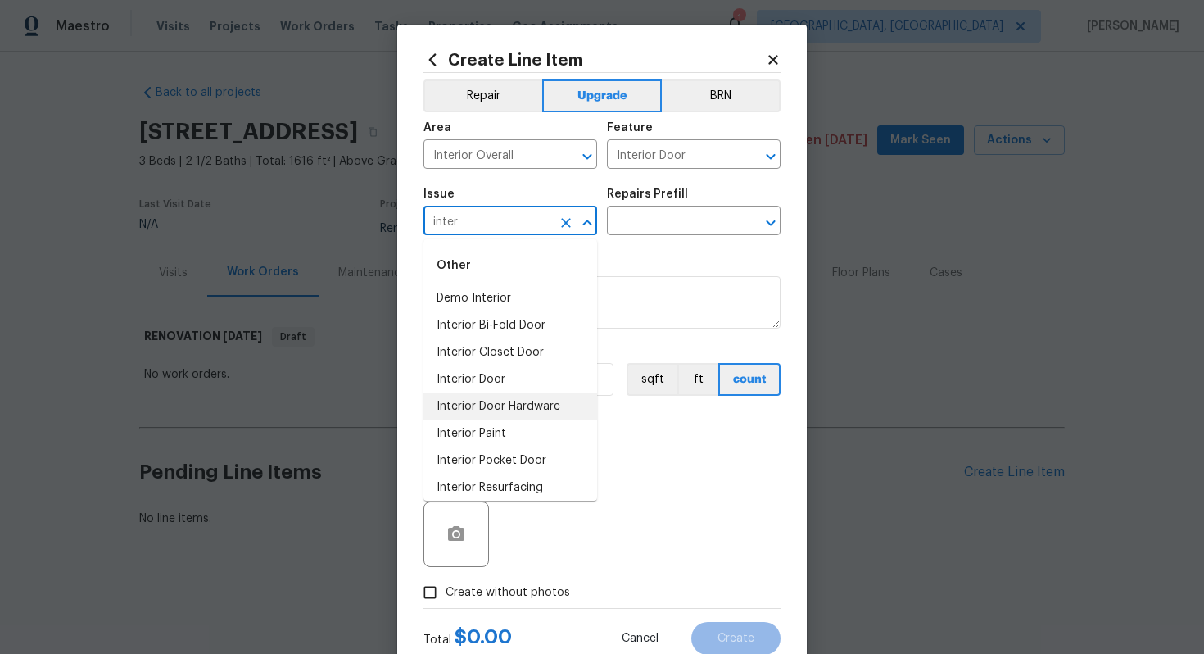
click at [527, 409] on li "Interior Door Hardware" at bounding box center [510, 406] width 174 height 27
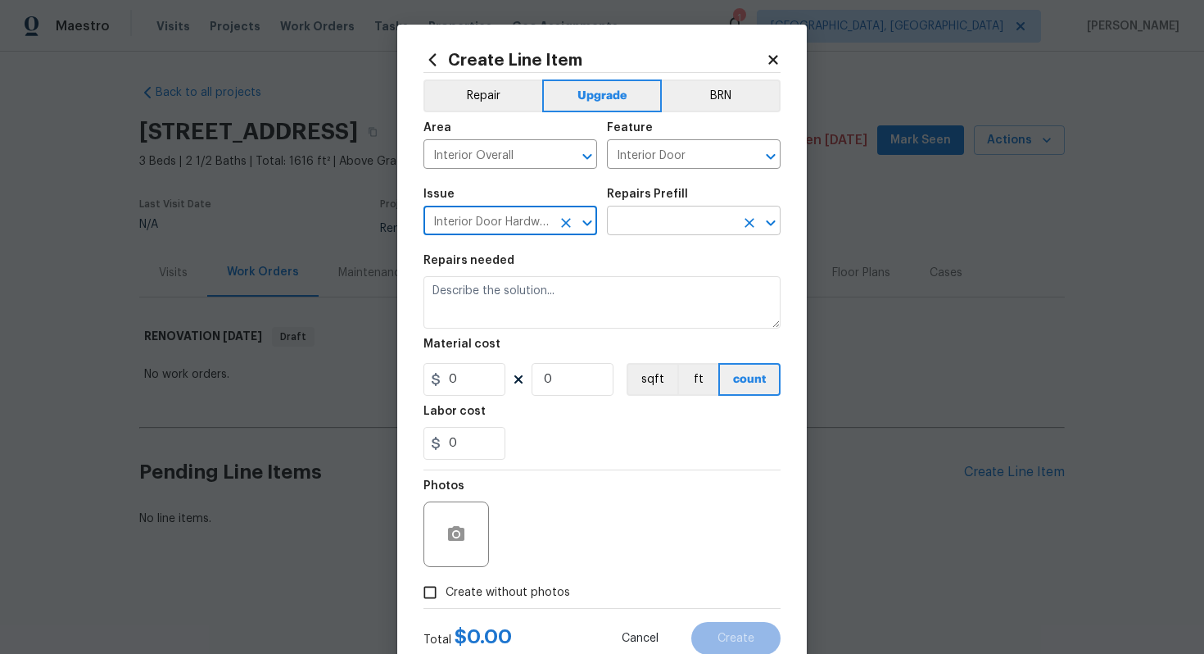
type input "Interior Door Hardware"
click at [675, 229] on input "text" at bounding box center [671, 222] width 128 height 25
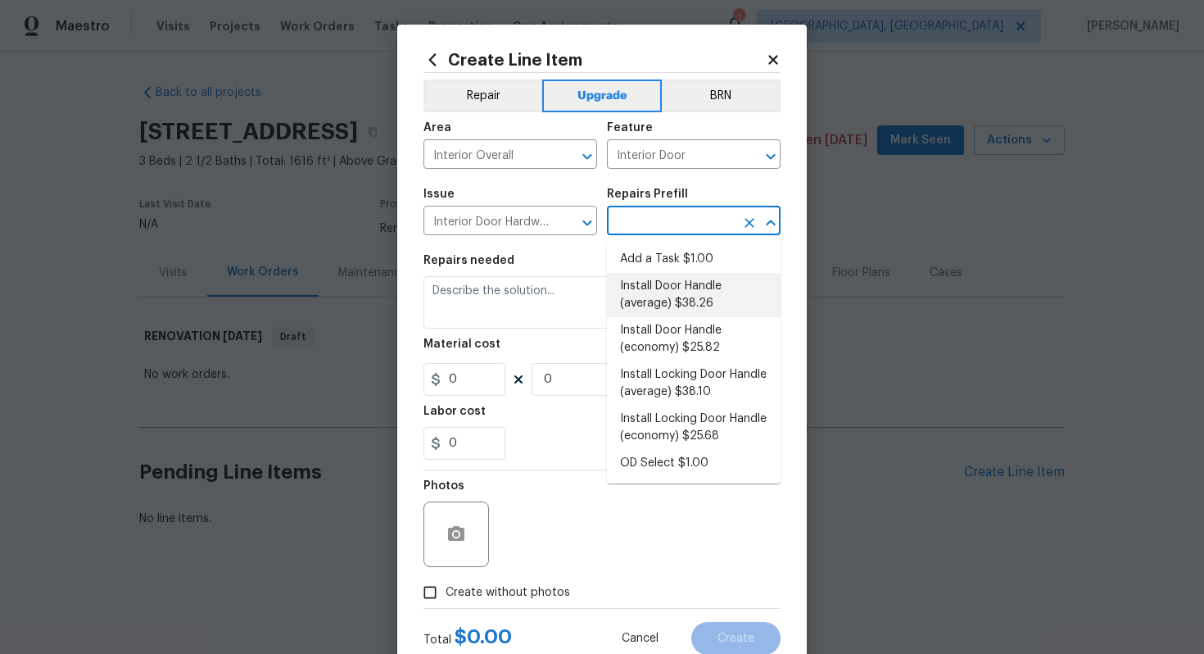
click at [659, 301] on li "Install Door Handle (average) $38.26" at bounding box center [694, 295] width 174 height 44
type input "Install Door Handle (average) $38.26"
type textarea "Remove the existing interior door handle (if present). Install a new (average) …"
type input "38.26"
type input "1"
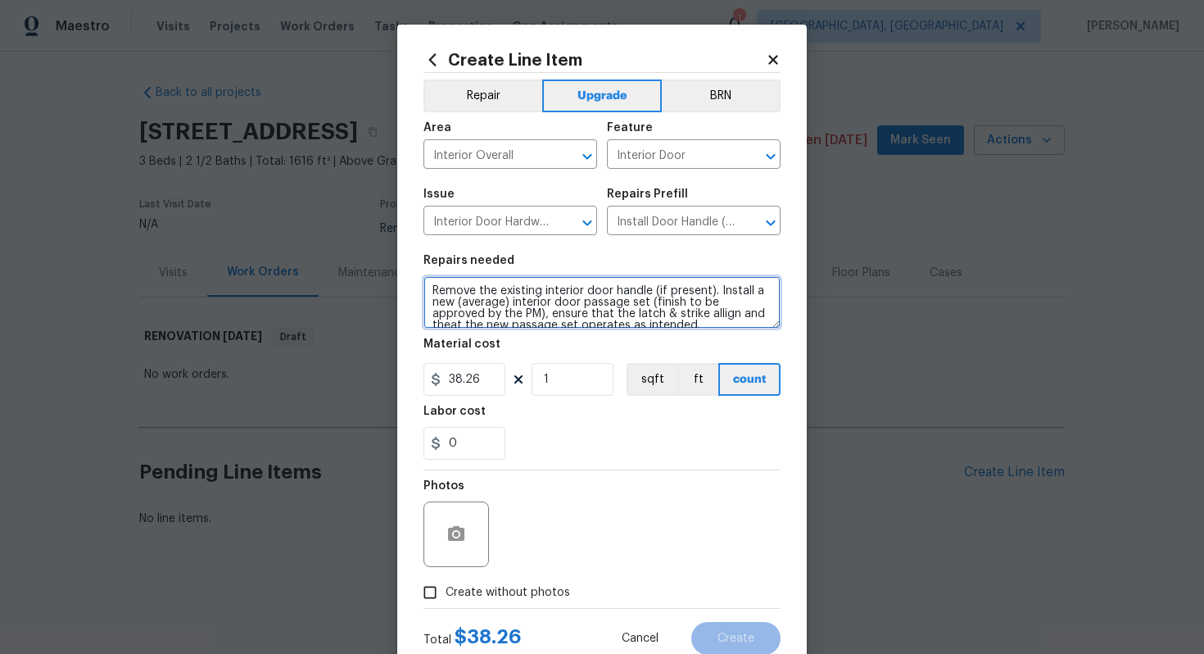
click at [423, 289] on textarea "Remove the existing interior door handle (if present). Install a new (average) …" at bounding box center [601, 302] width 357 height 52
type textarea "#sala - Remove the existing interior door handle (if present). Install a new (a…"
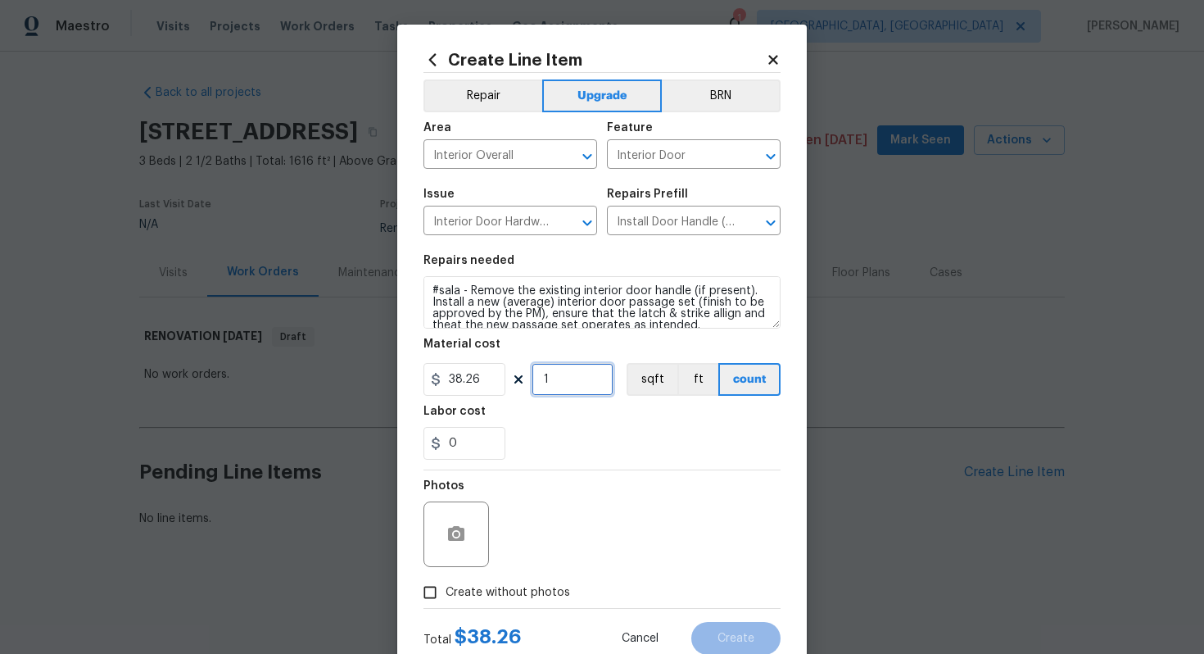
click at [554, 380] on input "1" at bounding box center [573, 379] width 82 height 33
type input "15"
click at [511, 591] on span "Create without photos" at bounding box center [508, 592] width 124 height 17
click at [446, 591] on input "Create without photos" at bounding box center [429, 592] width 31 height 31
checkbox input "true"
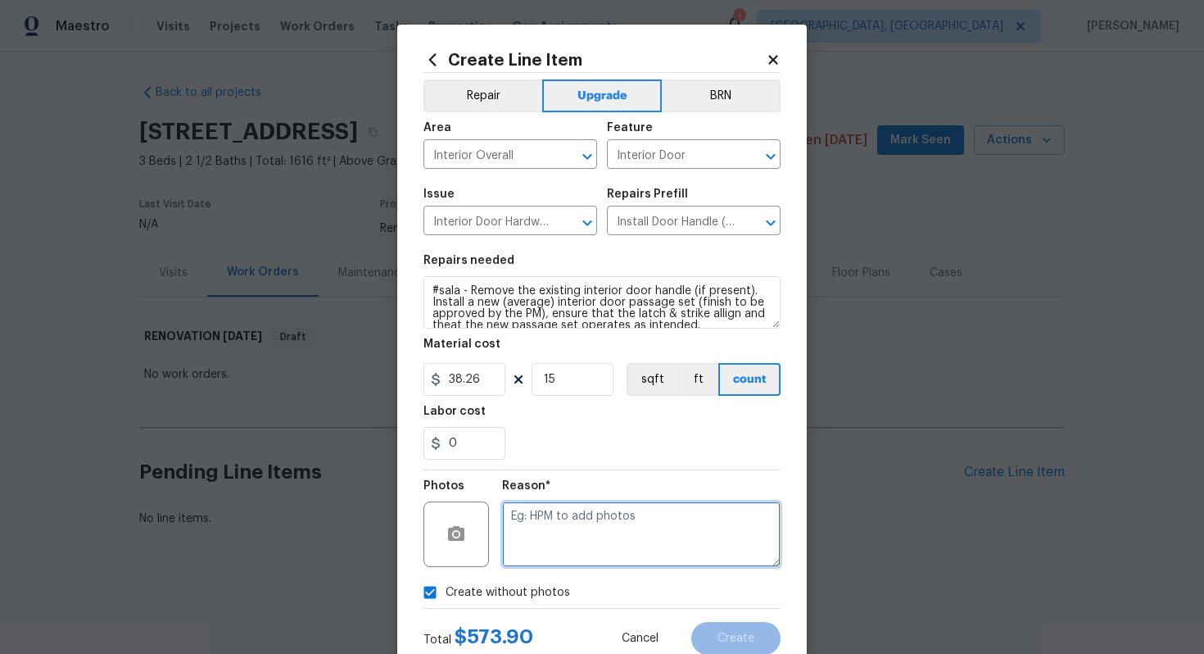
click at [559, 547] on textarea at bounding box center [641, 534] width 278 height 66
type textarea "n/a"
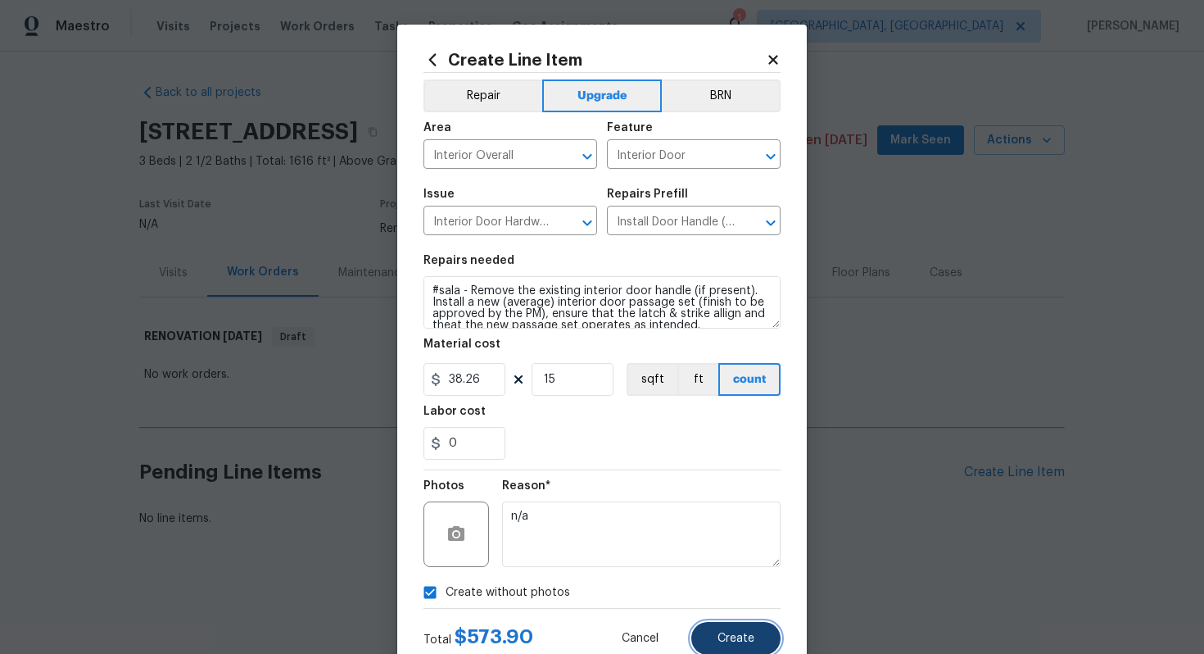
click at [720, 636] on span "Create" at bounding box center [735, 638] width 37 height 12
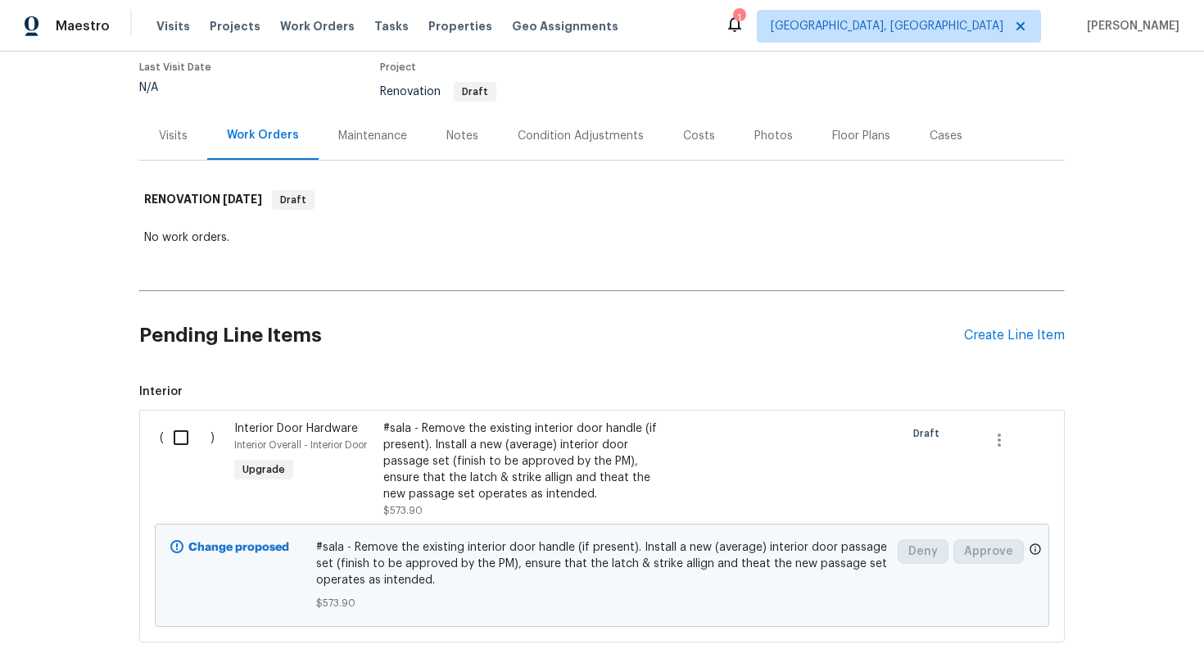
scroll to position [237, 0]
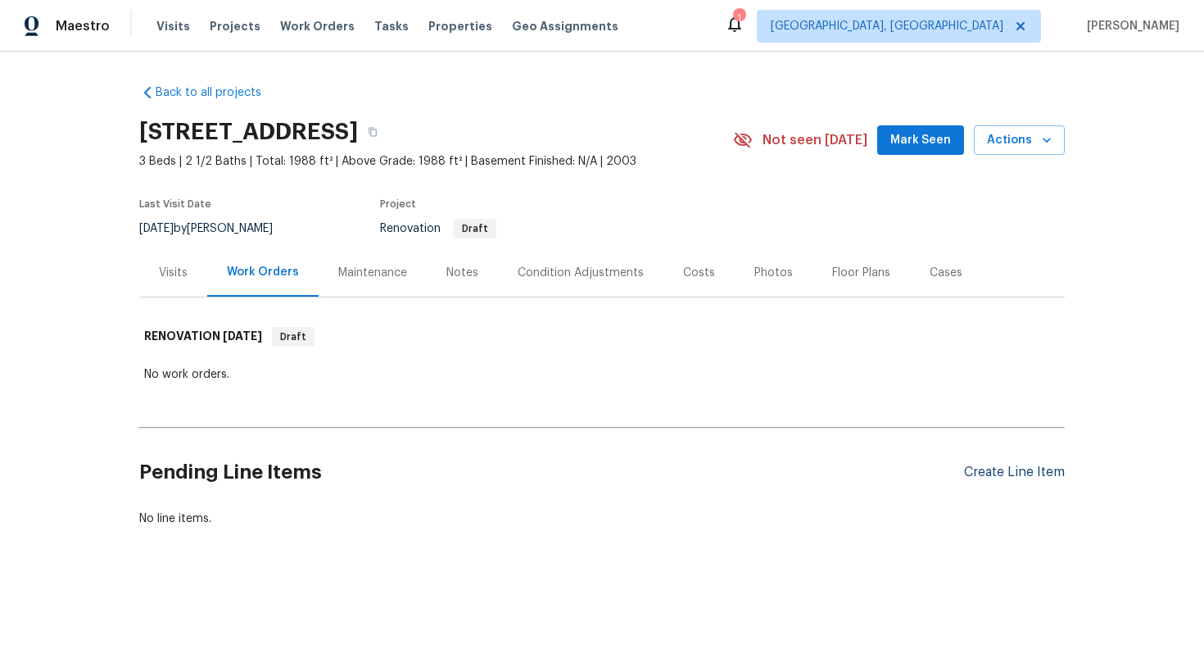
click at [1008, 467] on div "Create Line Item" at bounding box center [1014, 472] width 101 height 16
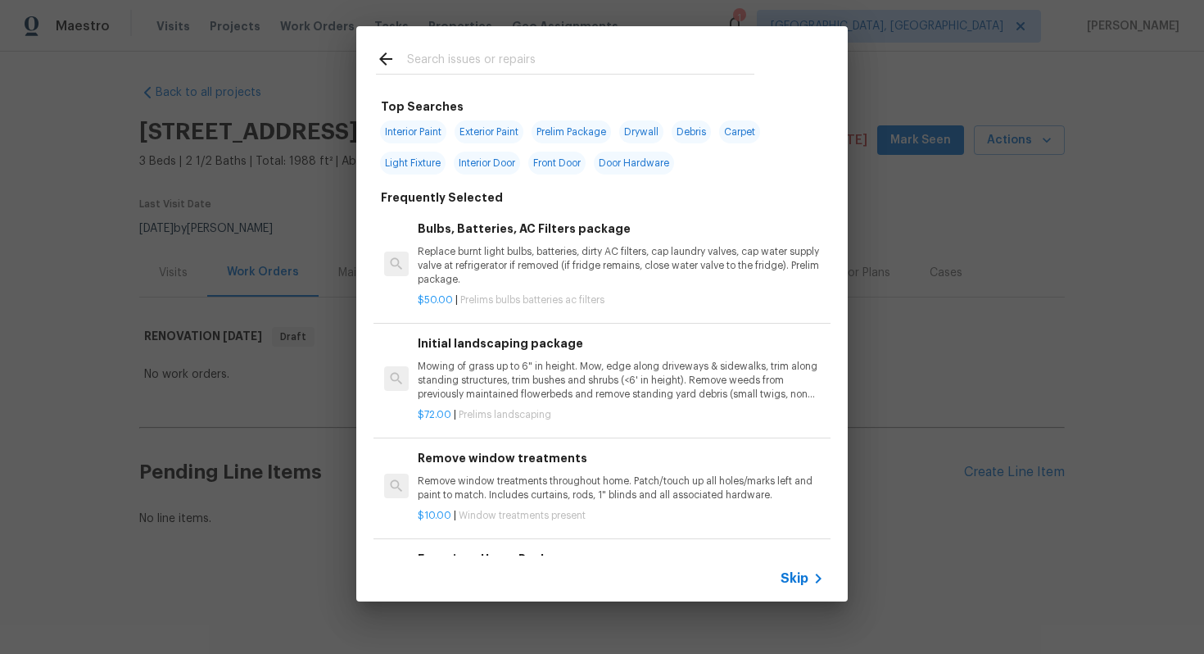
click at [792, 576] on span "Skip" at bounding box center [794, 578] width 28 height 16
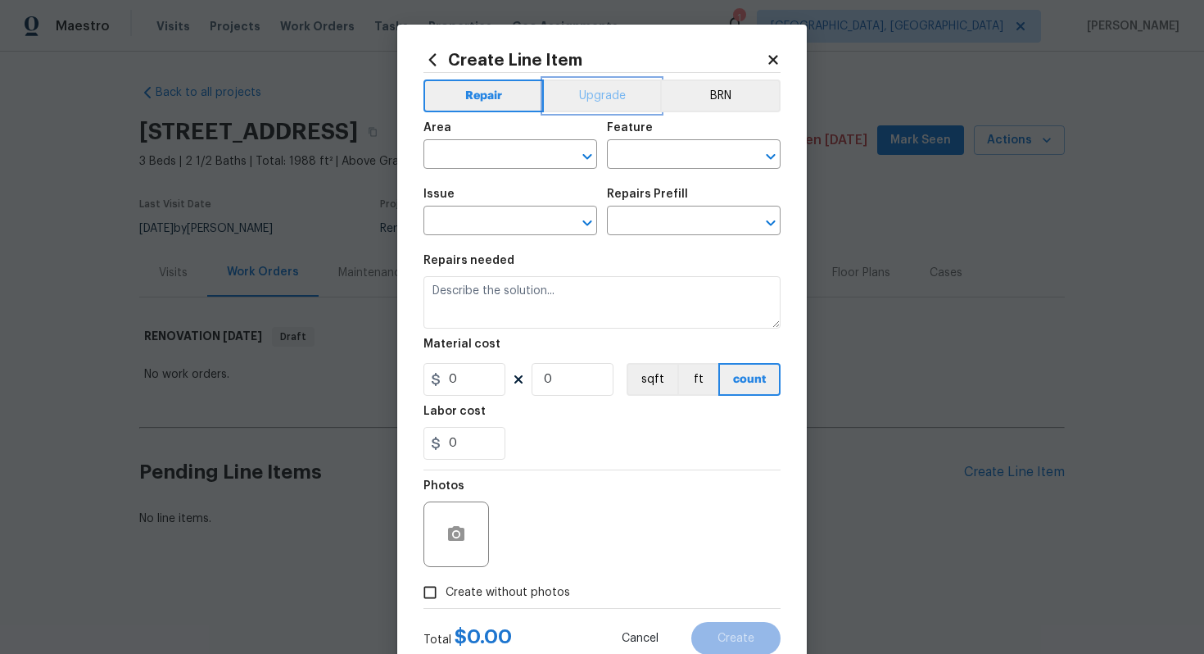
click at [589, 93] on button "Upgrade" at bounding box center [602, 95] width 117 height 33
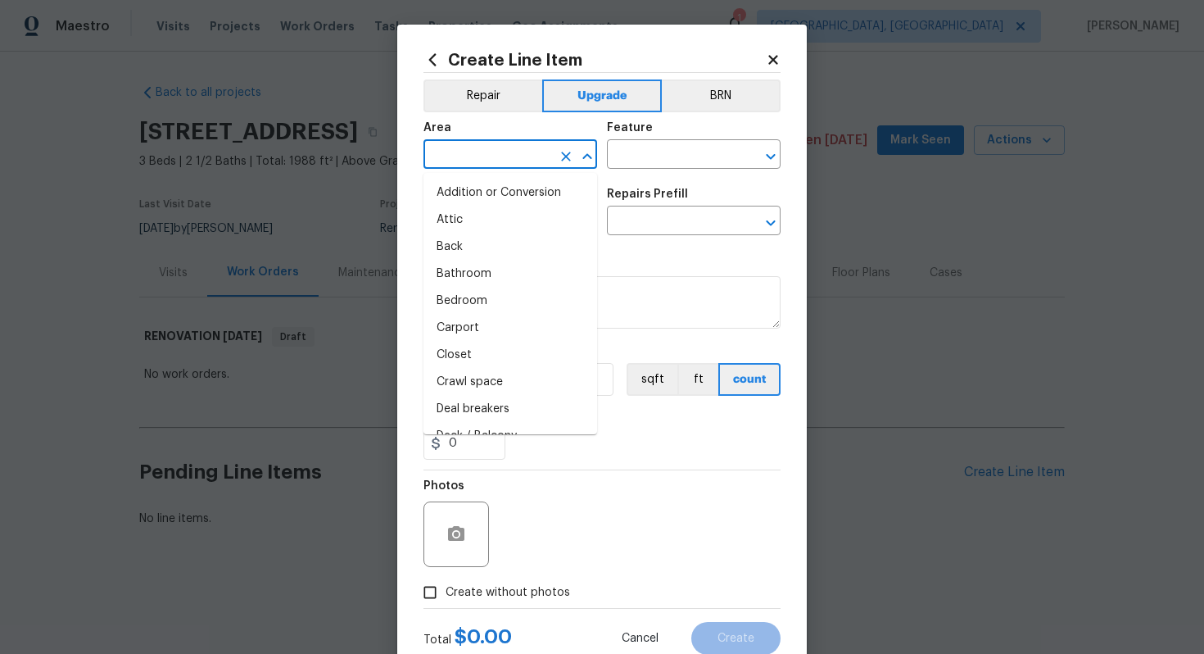
click at [465, 147] on input "text" at bounding box center [487, 155] width 128 height 25
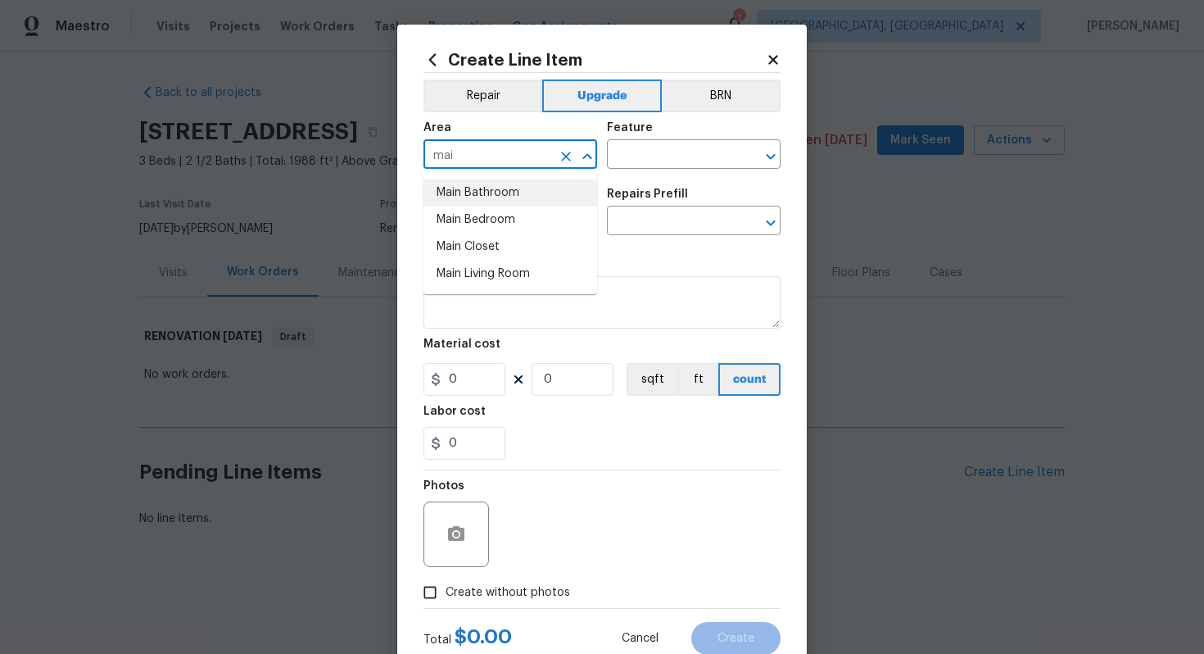
click at [465, 190] on li "Main Bathroom" at bounding box center [510, 192] width 174 height 27
type input "Main Bathroom"
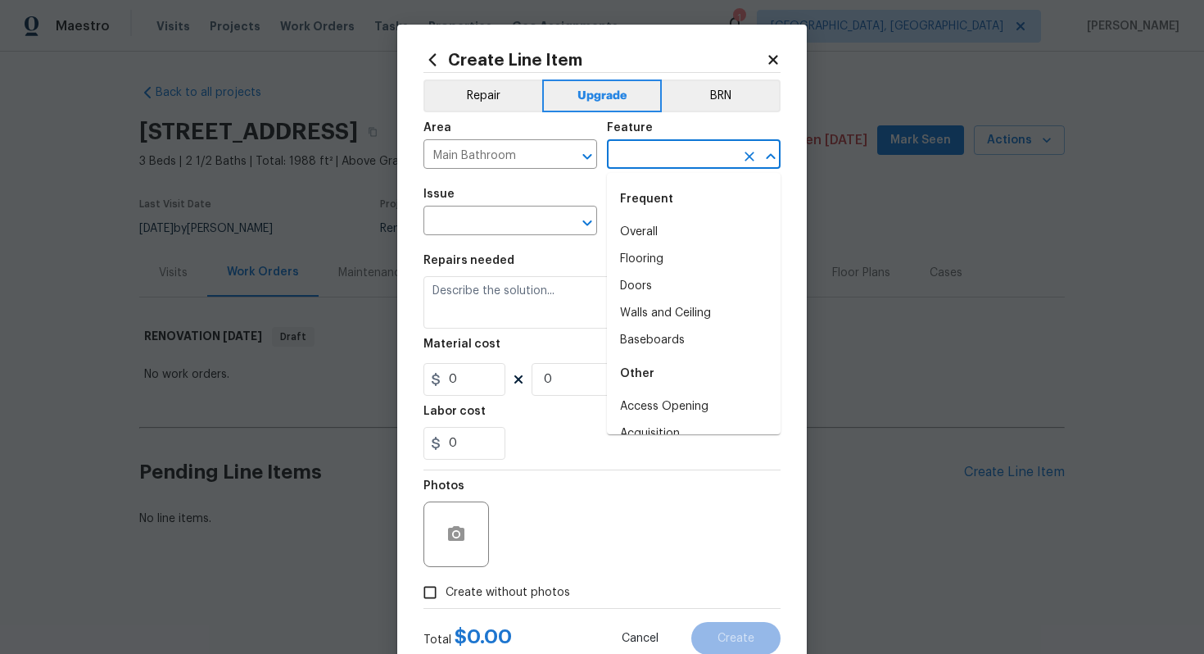
click at [631, 165] on input "text" at bounding box center [671, 155] width 128 height 25
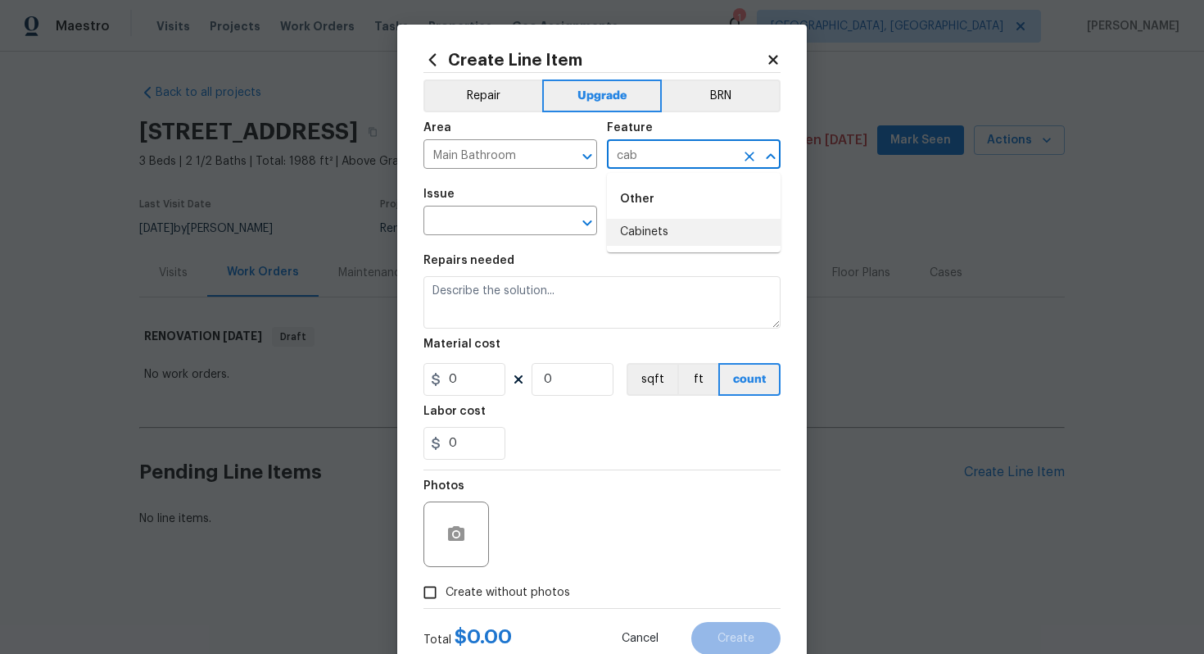
click at [635, 240] on li "Cabinets" at bounding box center [694, 232] width 174 height 27
type input "Cabinets"
click at [476, 223] on input "text" at bounding box center [487, 222] width 128 height 25
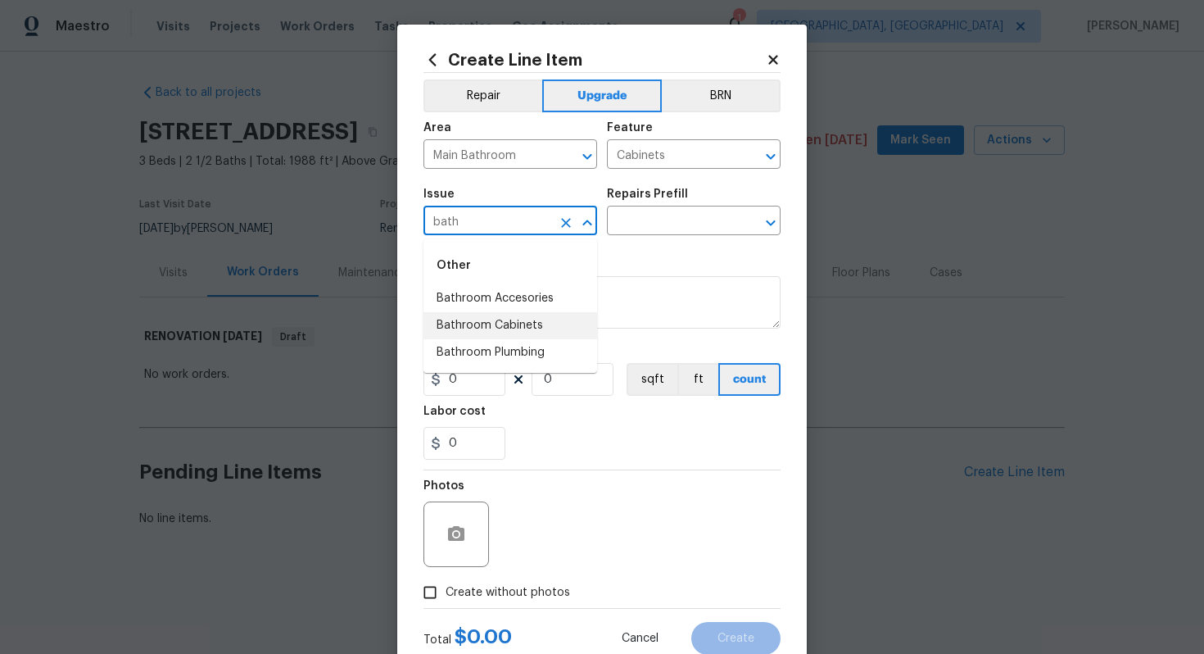
click at [475, 327] on li "Bathroom Cabinets" at bounding box center [510, 325] width 174 height 27
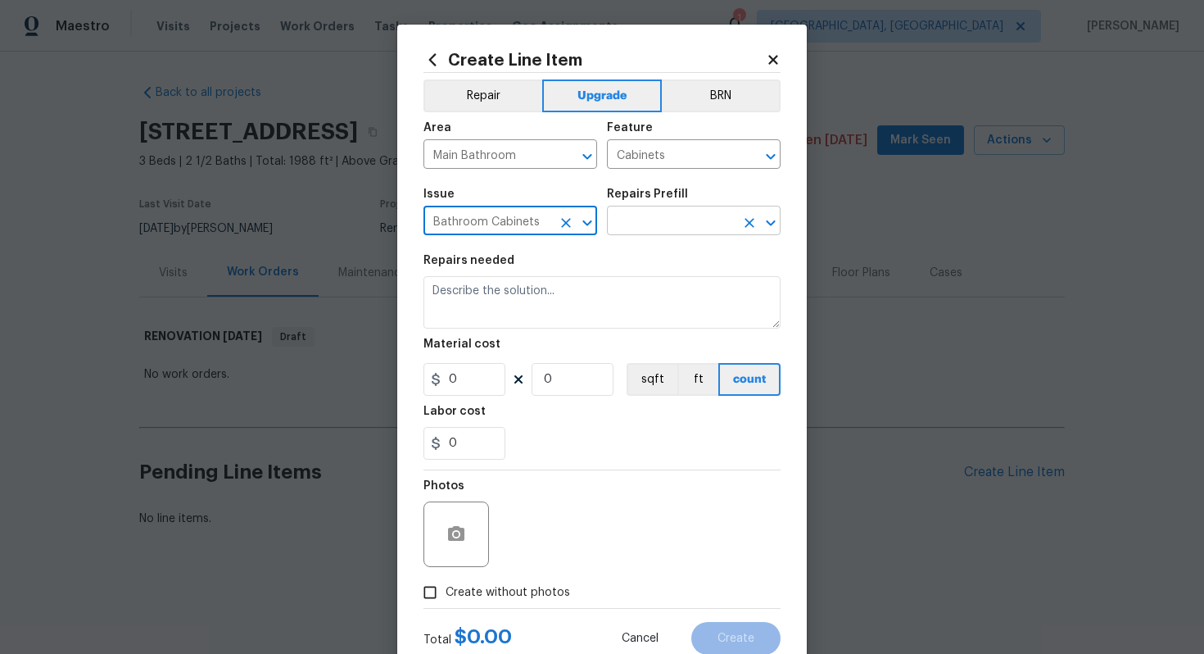
type input "Bathroom Cabinets"
click at [699, 211] on input "text" at bounding box center [671, 222] width 128 height 25
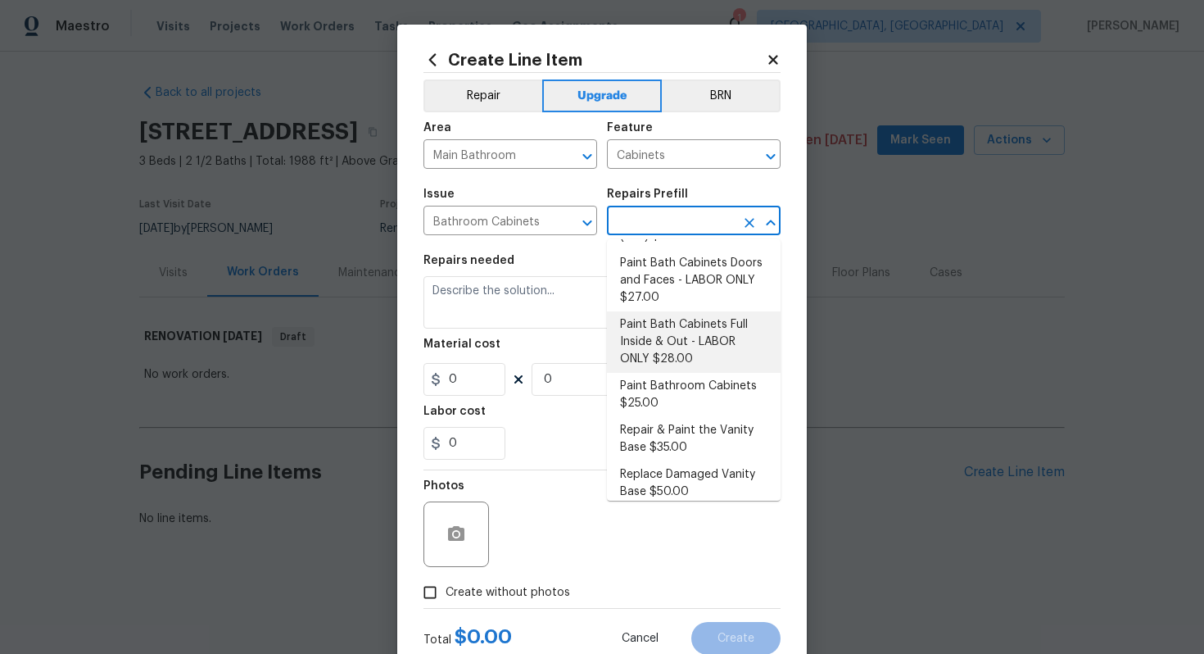
scroll to position [211, 0]
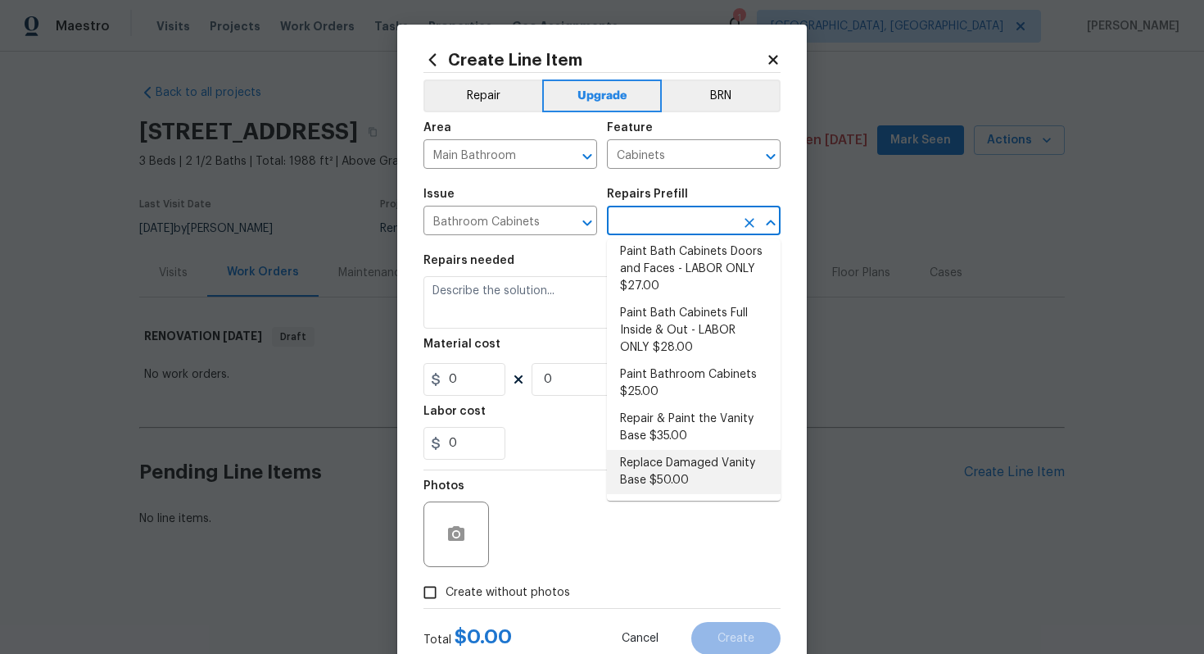
click at [676, 459] on li "Replace Damaged Vanity Base $50.00" at bounding box center [694, 472] width 174 height 44
type input "Replace Damaged Vanity Base $50.00"
type textarea "Remove the existing/damage cabinet base and replace with new. Ensure that the n…"
type input "50"
type input "1"
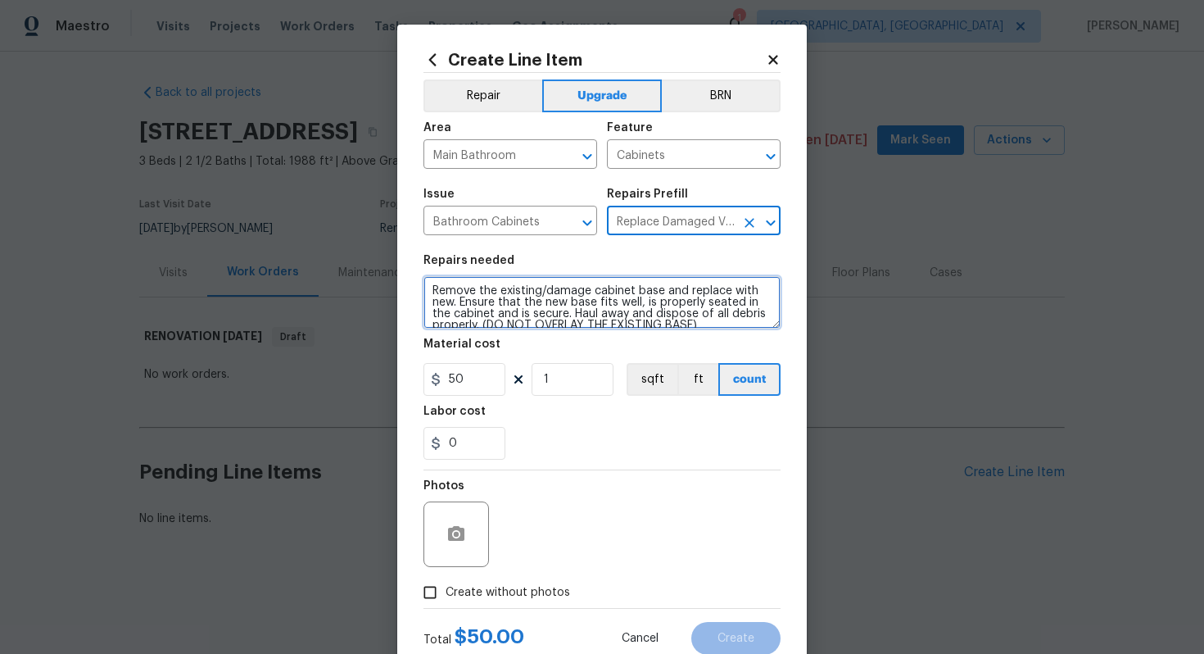
click at [429, 287] on textarea "Remove the existing/damage cabinet base and replace with new. Ensure that the n…" at bounding box center [601, 302] width 357 height 52
type textarea "#sala - Remove the existing/damage cabinet base and replace with new. Ensure th…"
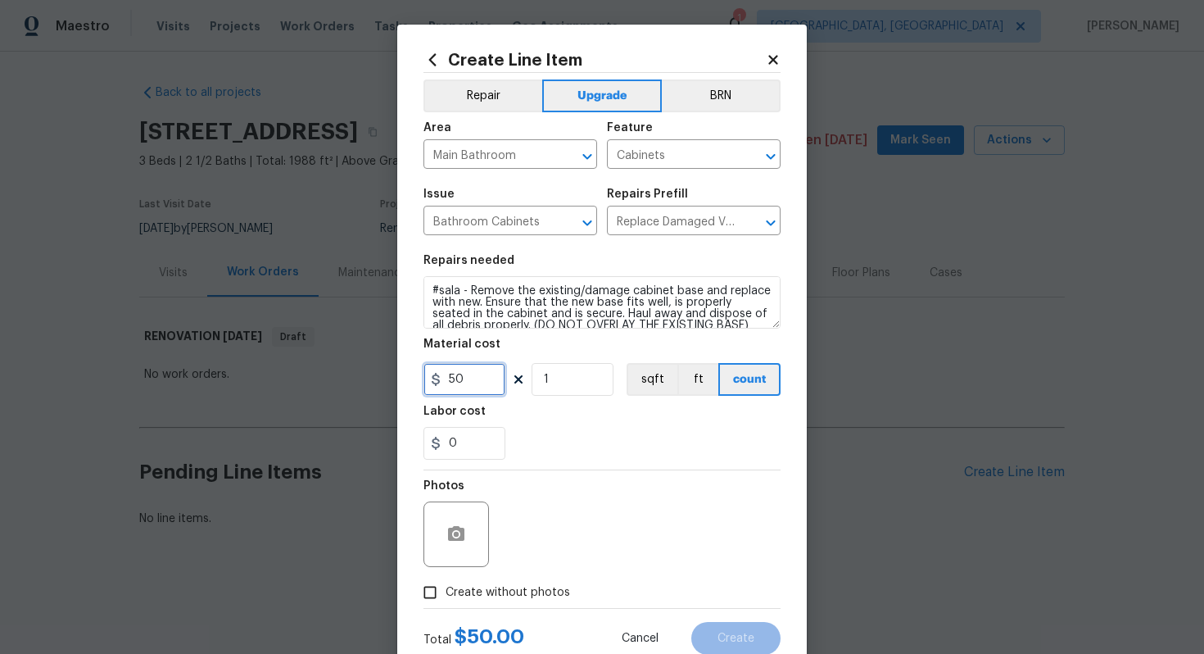
click at [470, 385] on input "50" at bounding box center [464, 379] width 82 height 33
type input "65"
click at [492, 586] on span "Create without photos" at bounding box center [508, 592] width 124 height 17
click at [446, 586] on input "Create without photos" at bounding box center [429, 592] width 31 height 31
checkbox input "true"
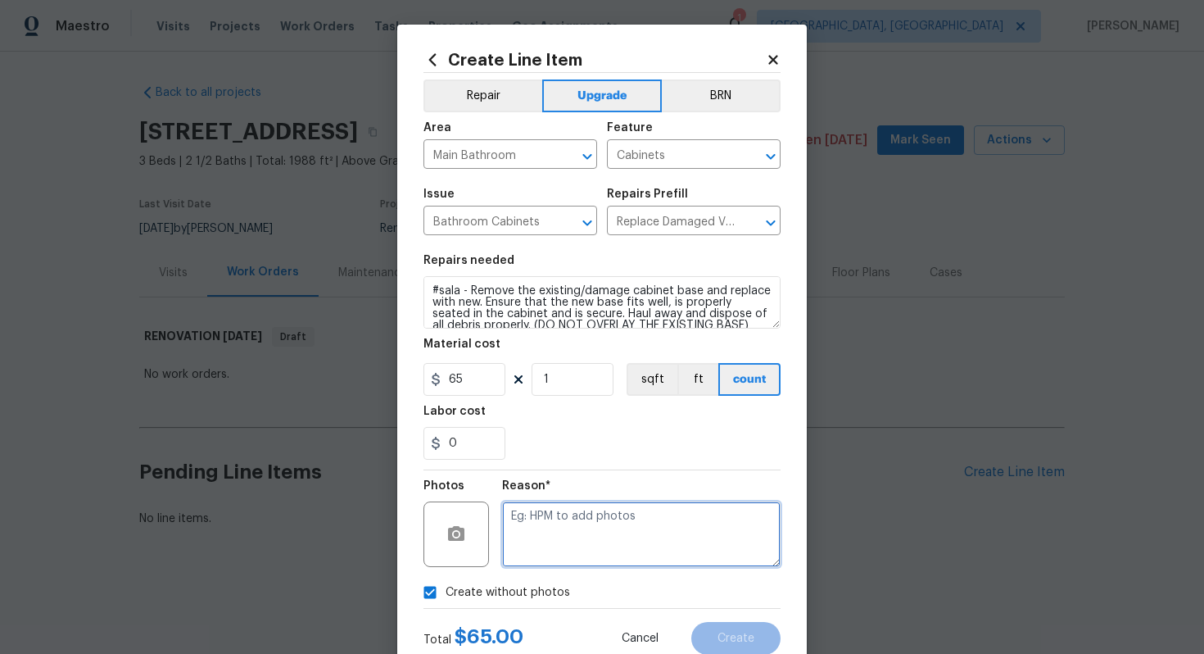
click at [563, 541] on textarea at bounding box center [641, 534] width 278 height 66
type textarea "n/a"
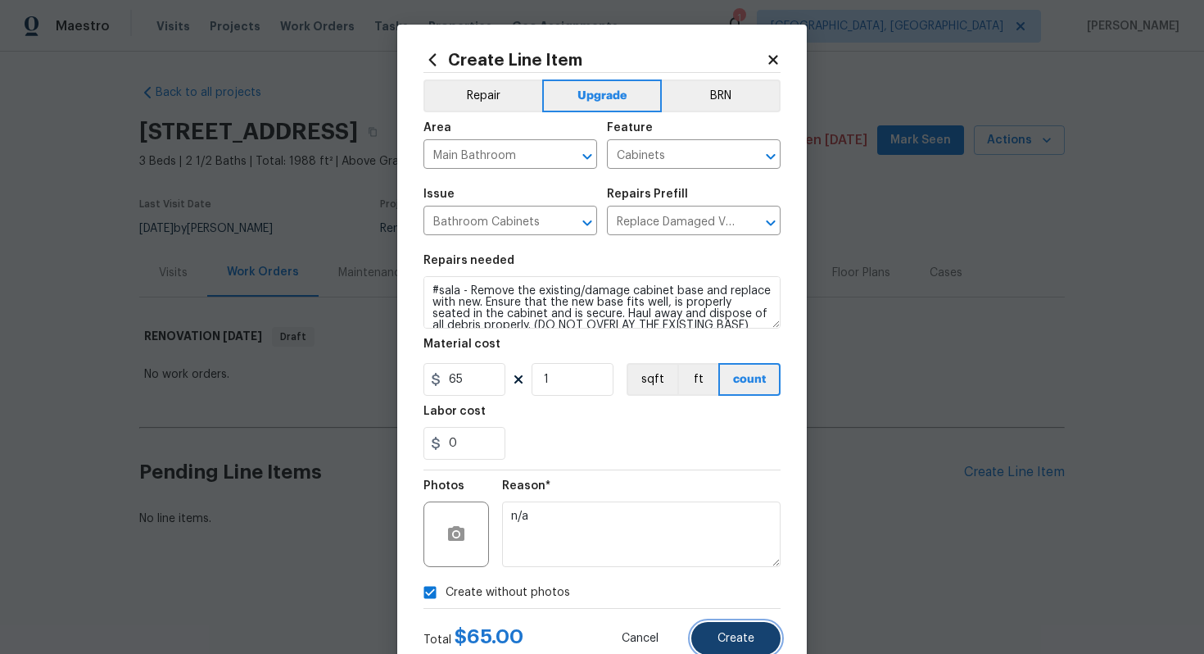
click at [706, 627] on button "Create" at bounding box center [735, 638] width 89 height 33
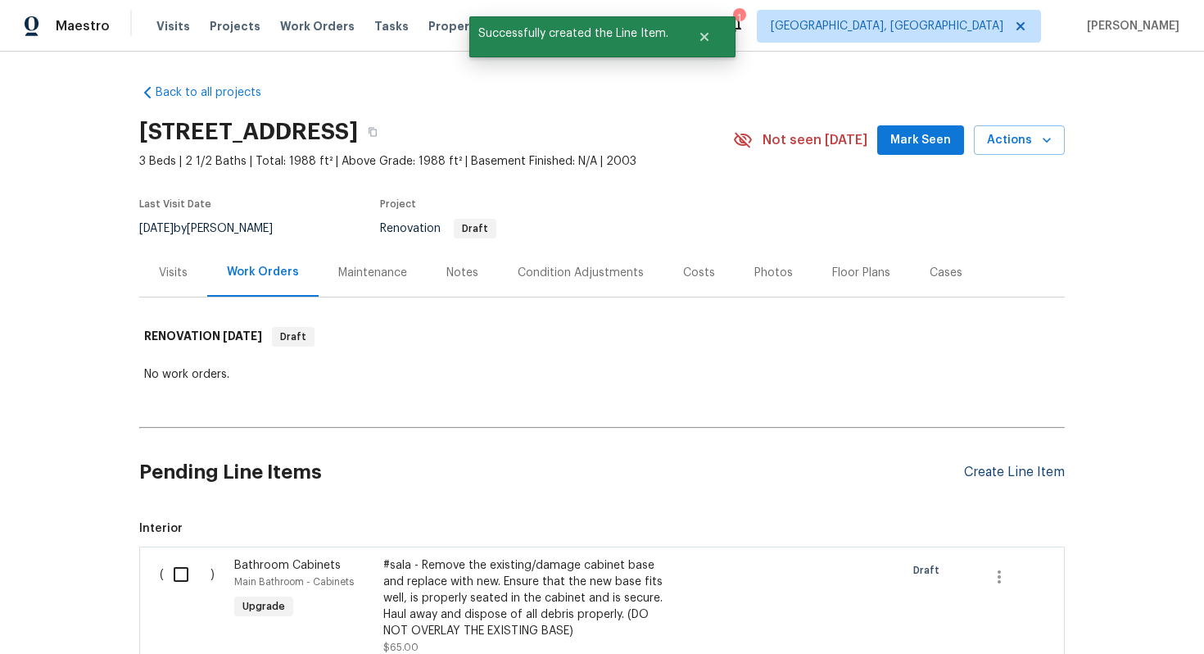
click at [1004, 476] on div "Create Line Item" at bounding box center [1014, 472] width 101 height 16
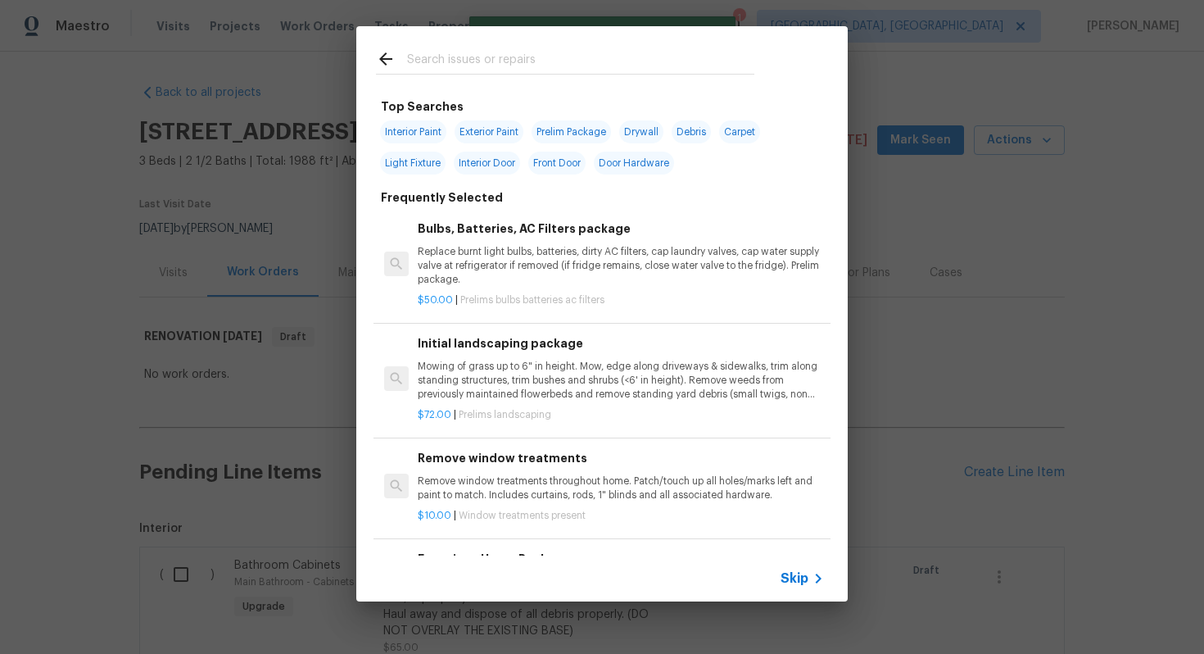
click at [785, 581] on span "Skip" at bounding box center [794, 578] width 28 height 16
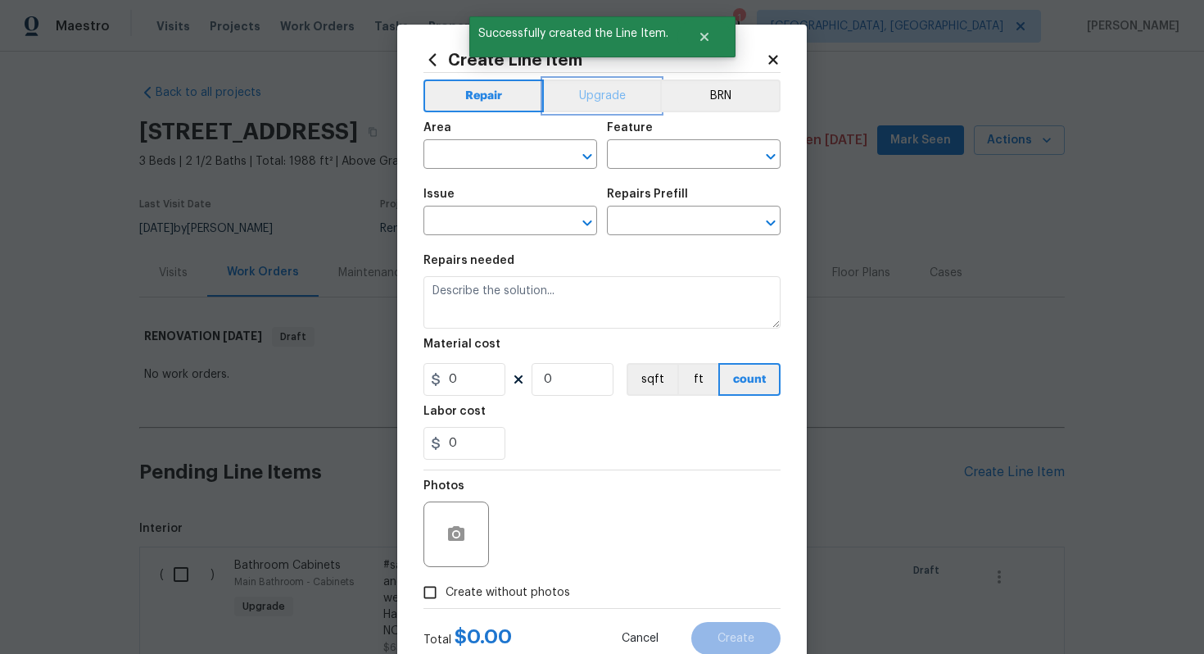
click at [593, 103] on button "Upgrade" at bounding box center [602, 95] width 117 height 33
click at [505, 156] on input "text" at bounding box center [487, 155] width 128 height 25
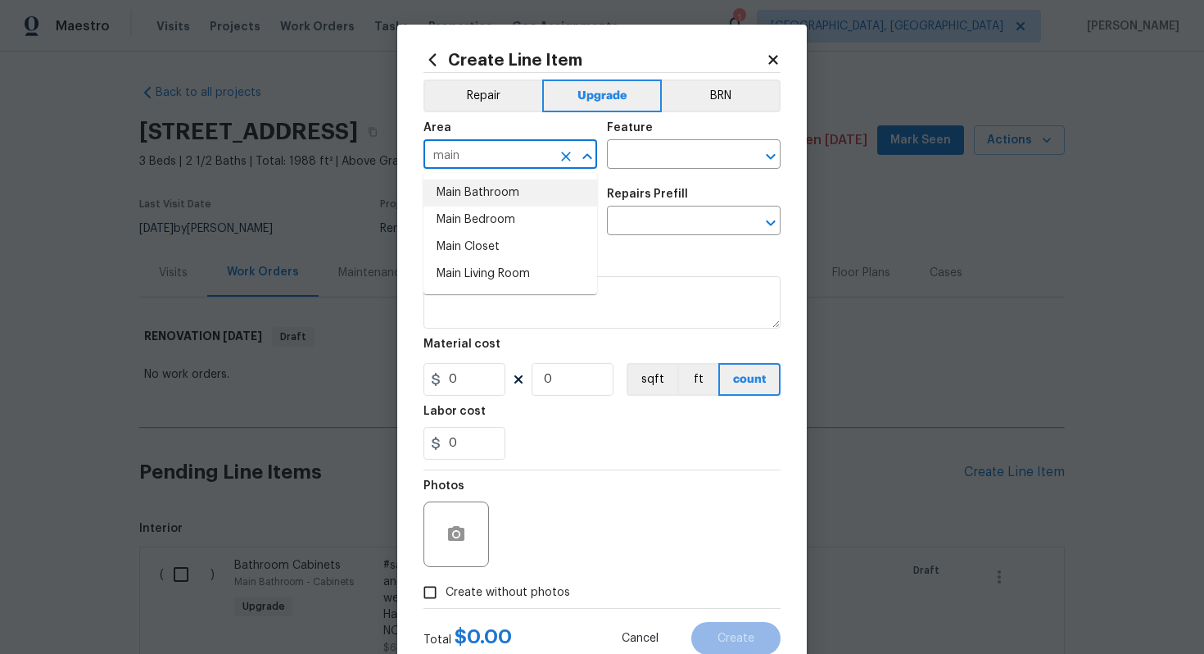
click at [458, 201] on li "Main Bathroom" at bounding box center [510, 192] width 174 height 27
type input "Main Bathroom"
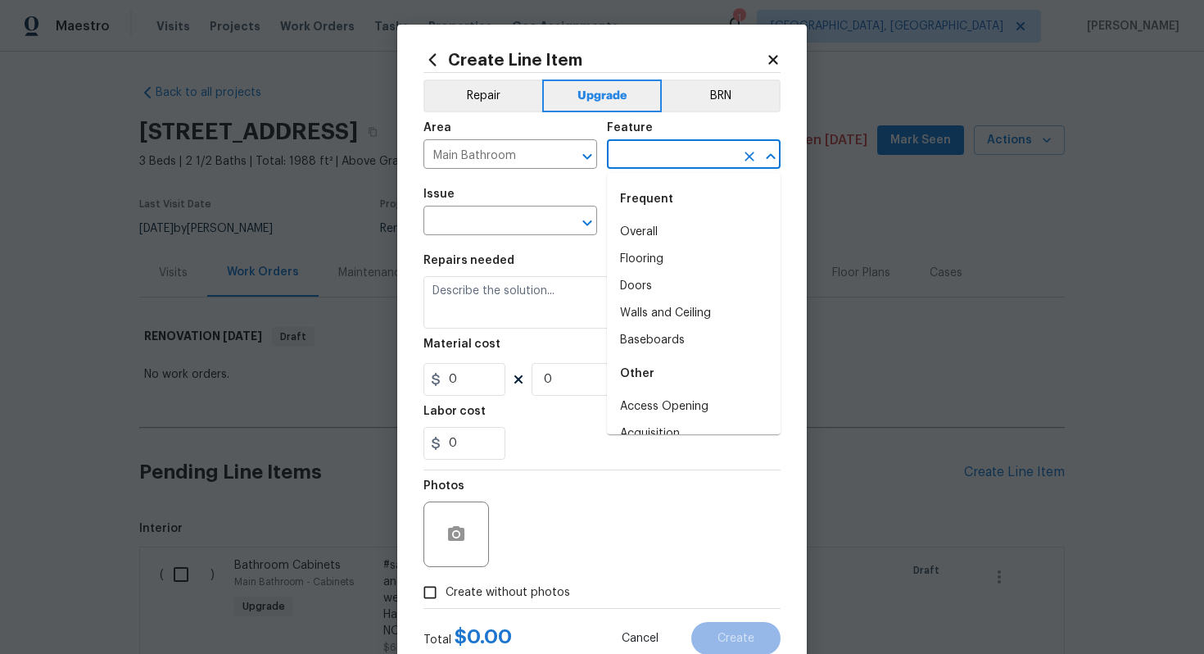
click at [674, 154] on input "text" at bounding box center [671, 155] width 128 height 25
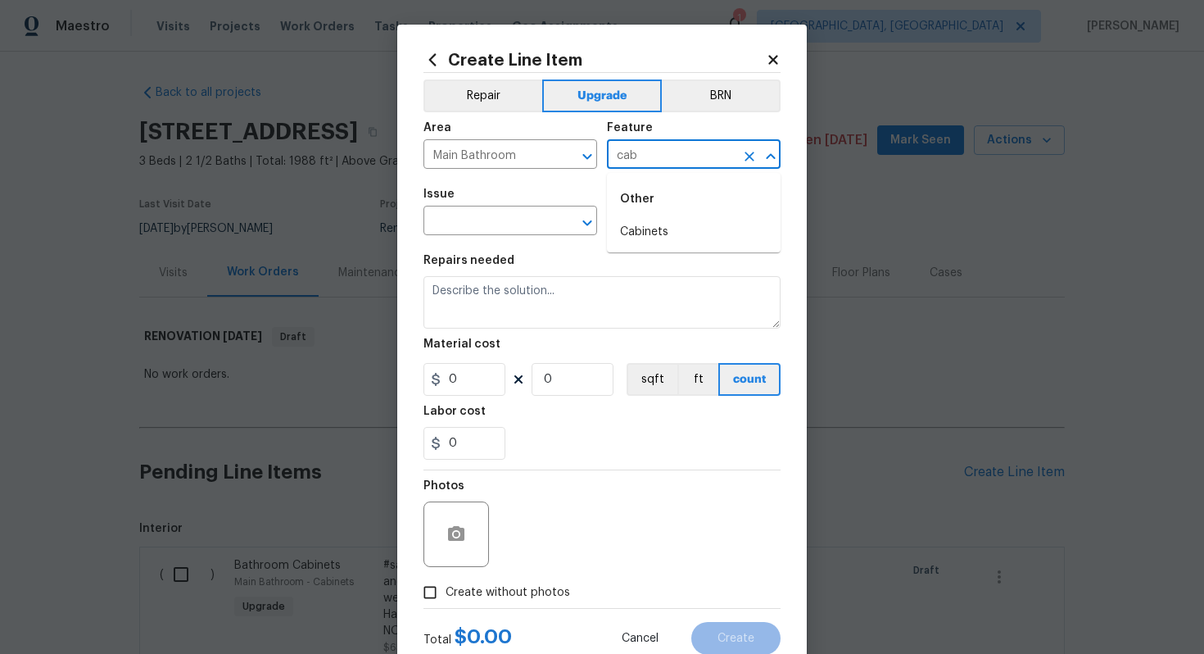
click at [645, 213] on div "Other" at bounding box center [694, 198] width 174 height 39
click at [631, 228] on li "Cabinets" at bounding box center [694, 232] width 174 height 27
type input "Cabinets"
click at [483, 231] on input "text" at bounding box center [487, 222] width 128 height 25
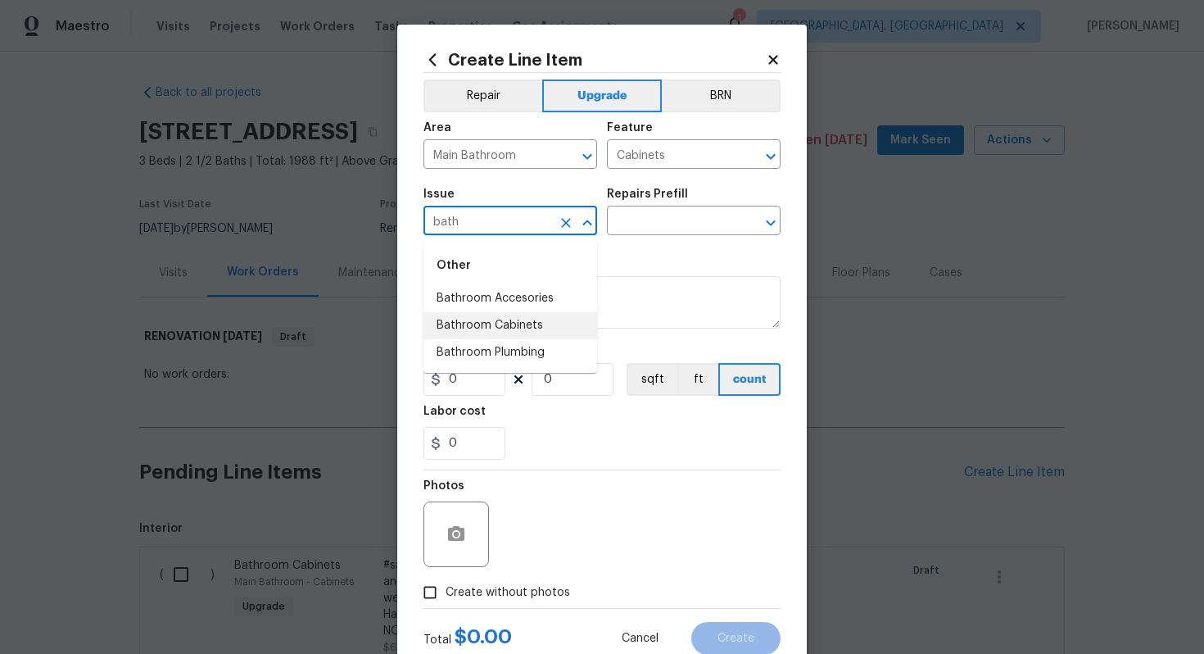
click at [489, 319] on li "Bathroom Cabinets" at bounding box center [510, 325] width 174 height 27
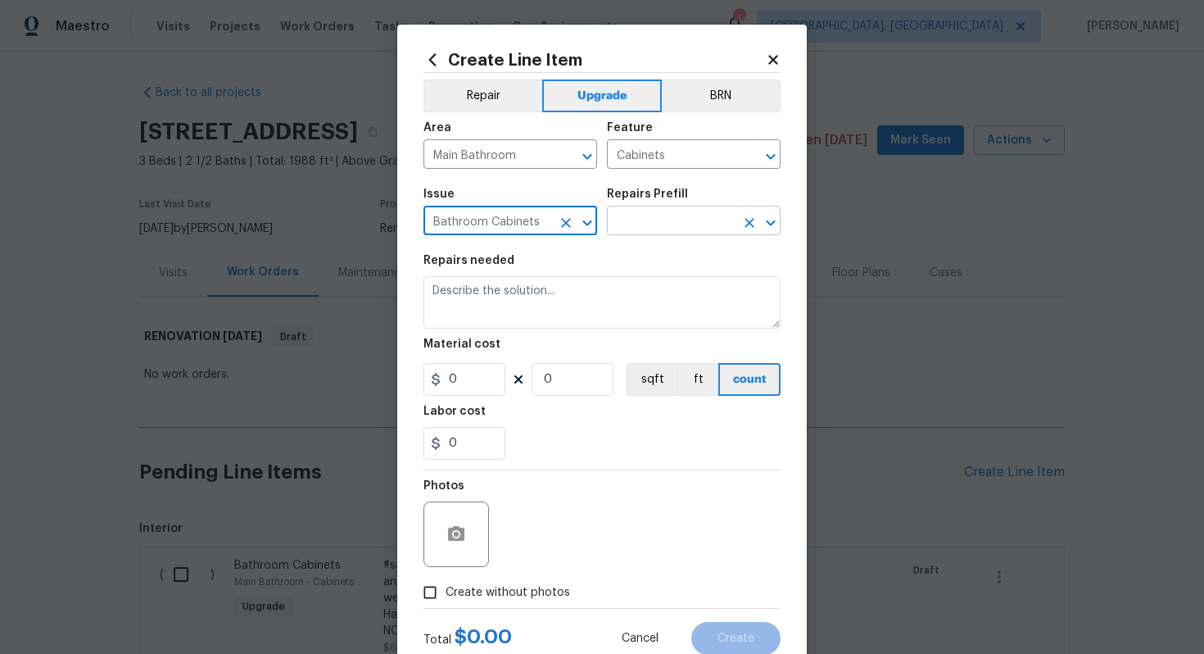
type input "Bathroom Cabinets"
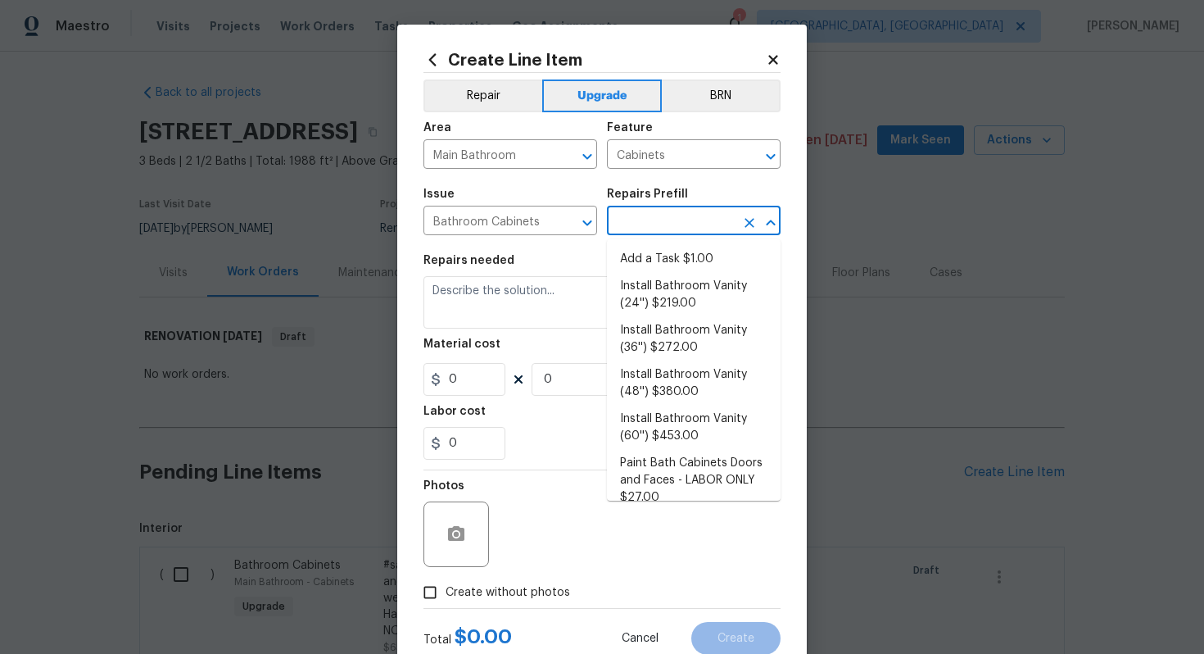
click at [658, 224] on input "text" at bounding box center [671, 222] width 128 height 25
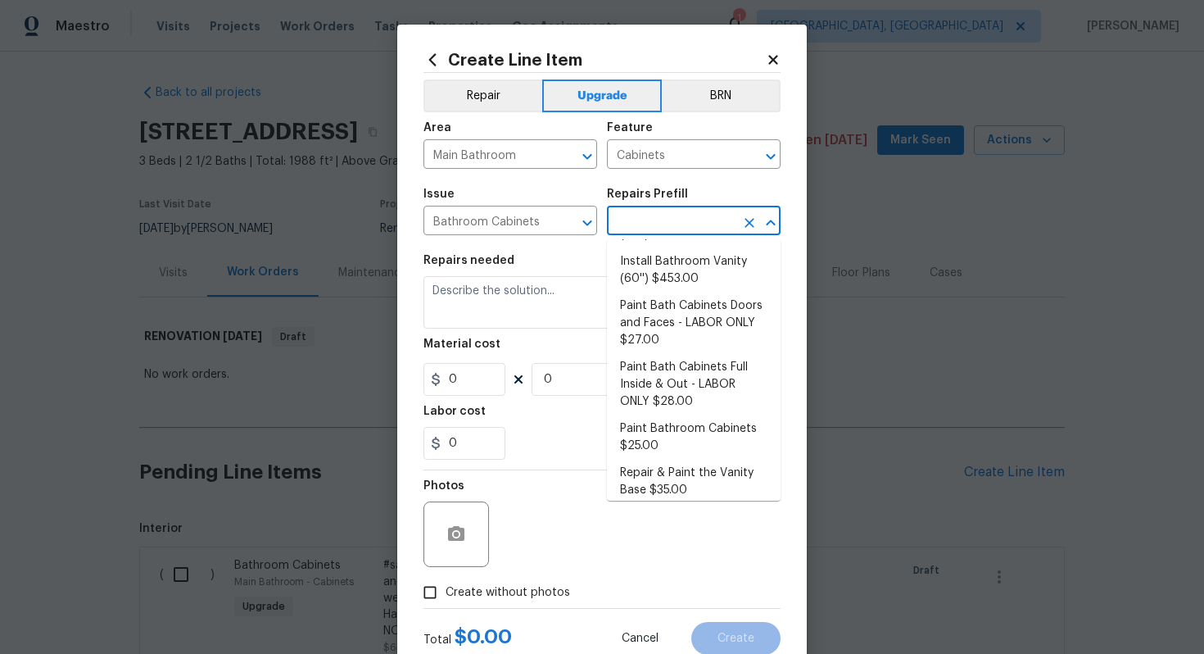
scroll to position [159, 0]
click at [631, 435] on li "Paint Bathroom Cabinets $25.00" at bounding box center [694, 436] width 174 height 44
type input "Paint Bathroom Cabinets $25.00"
type textarea "Prep, sand, mask and apply 2 coats of paint to the bathroom cabinet doors, inte…"
type input "25"
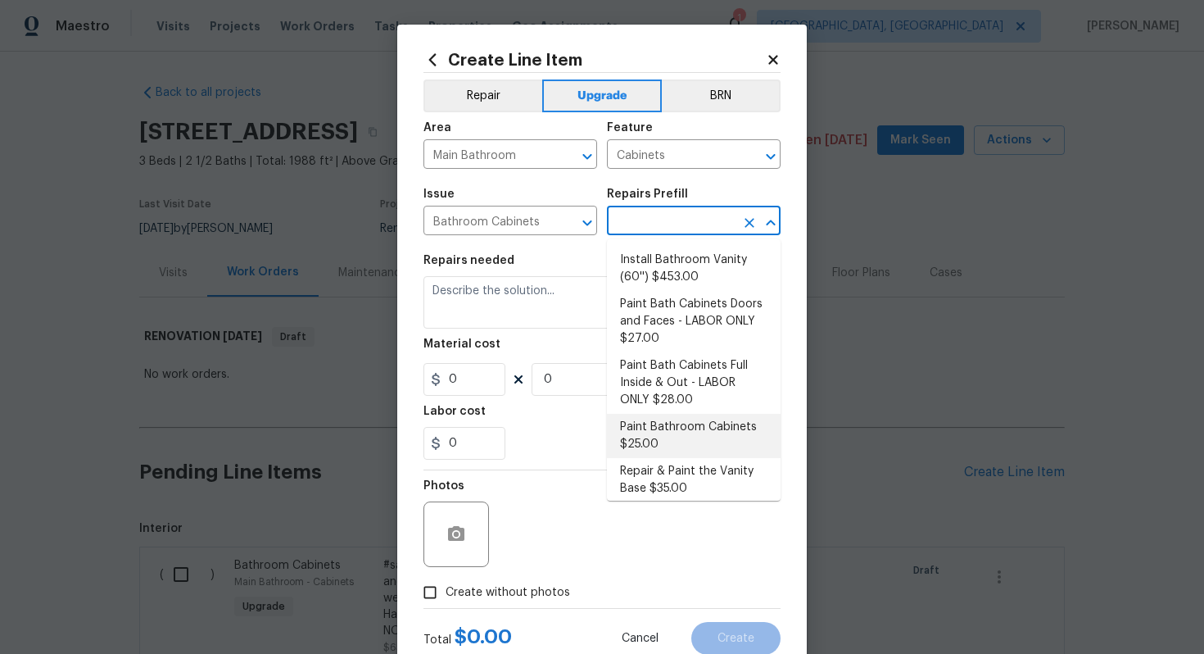
type input "1"
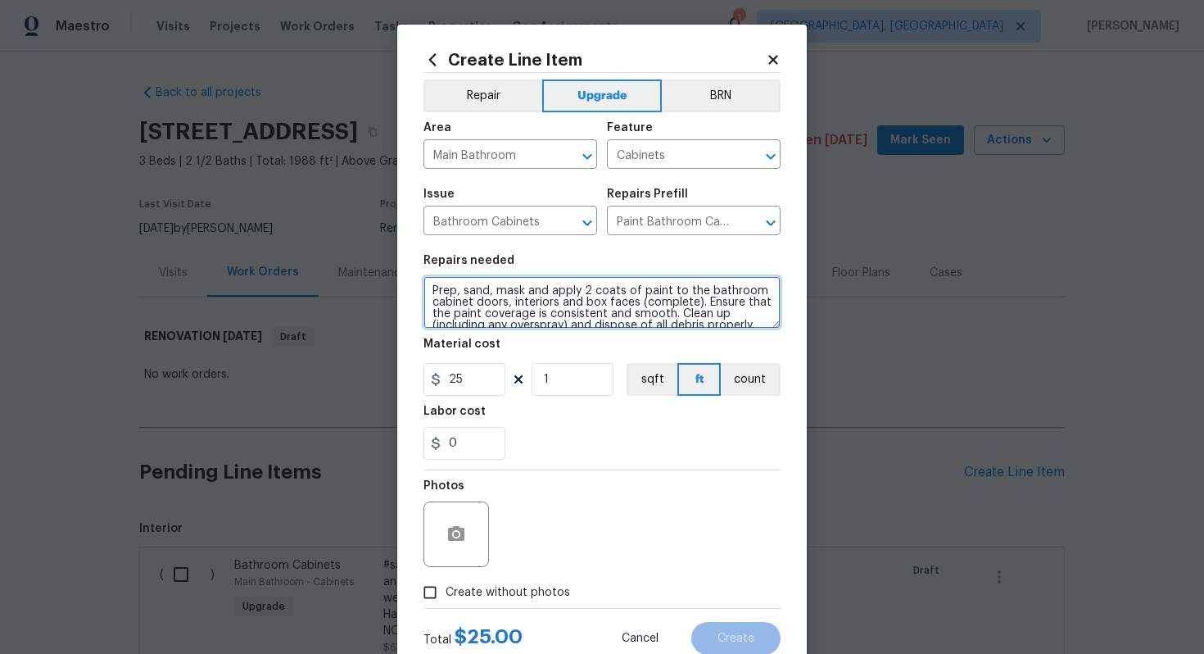
click at [424, 291] on textarea "Prep, sand, mask and apply 2 coats of paint to the bathroom cabinet doors, inte…" at bounding box center [601, 302] width 357 height 52
type textarea "#sala - Prep, sand, mask and apply 2 coats of paint to the bathroom cabinet doo…"
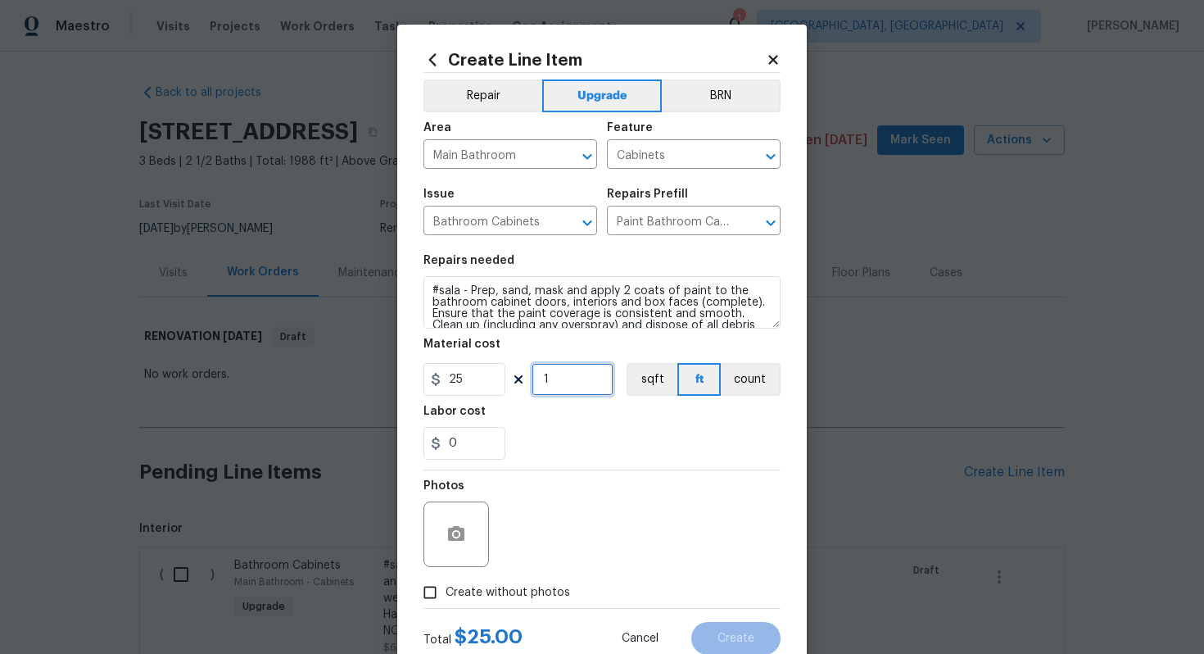
click at [565, 368] on input "1" at bounding box center [573, 379] width 82 height 33
type input "16"
click at [523, 590] on span "Create without photos" at bounding box center [508, 592] width 124 height 17
click at [446, 590] on input "Create without photos" at bounding box center [429, 592] width 31 height 31
checkbox input "true"
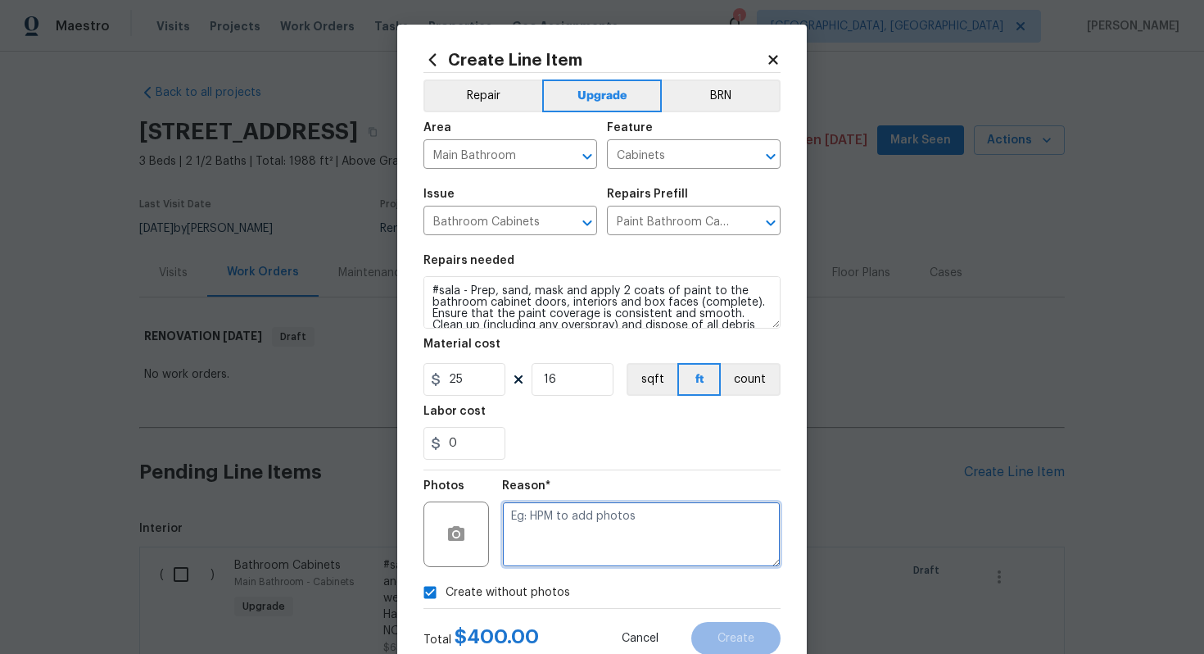
click at [579, 553] on textarea at bounding box center [641, 534] width 278 height 66
type textarea "n/a"
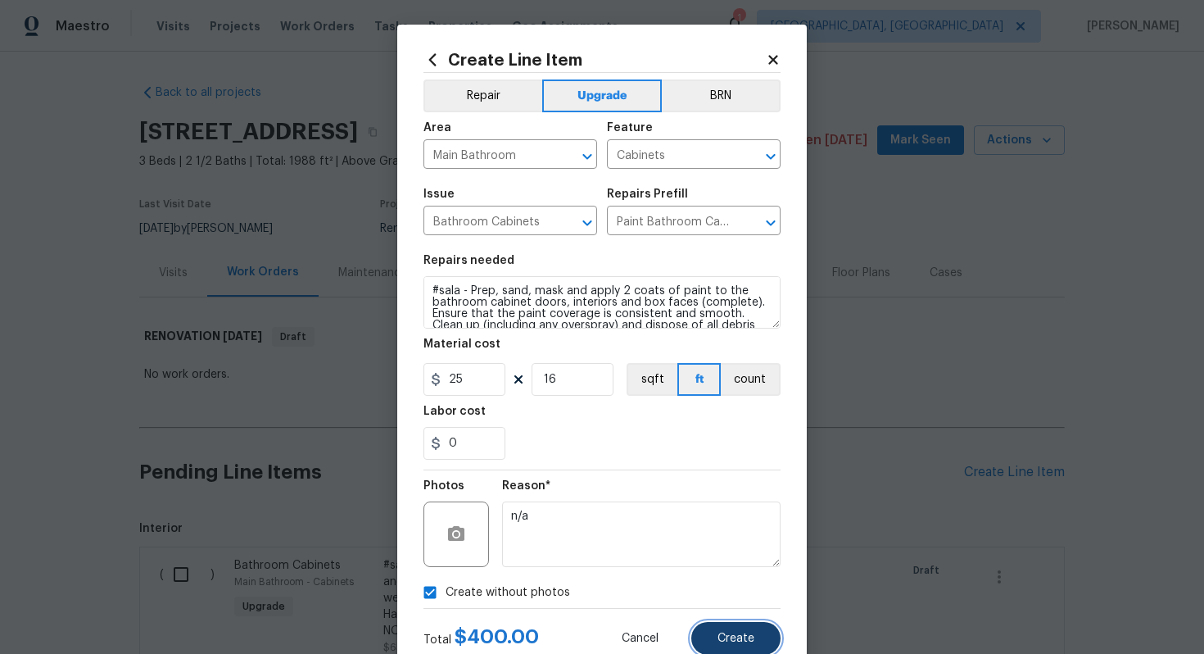
click at [735, 647] on button "Create" at bounding box center [735, 638] width 89 height 33
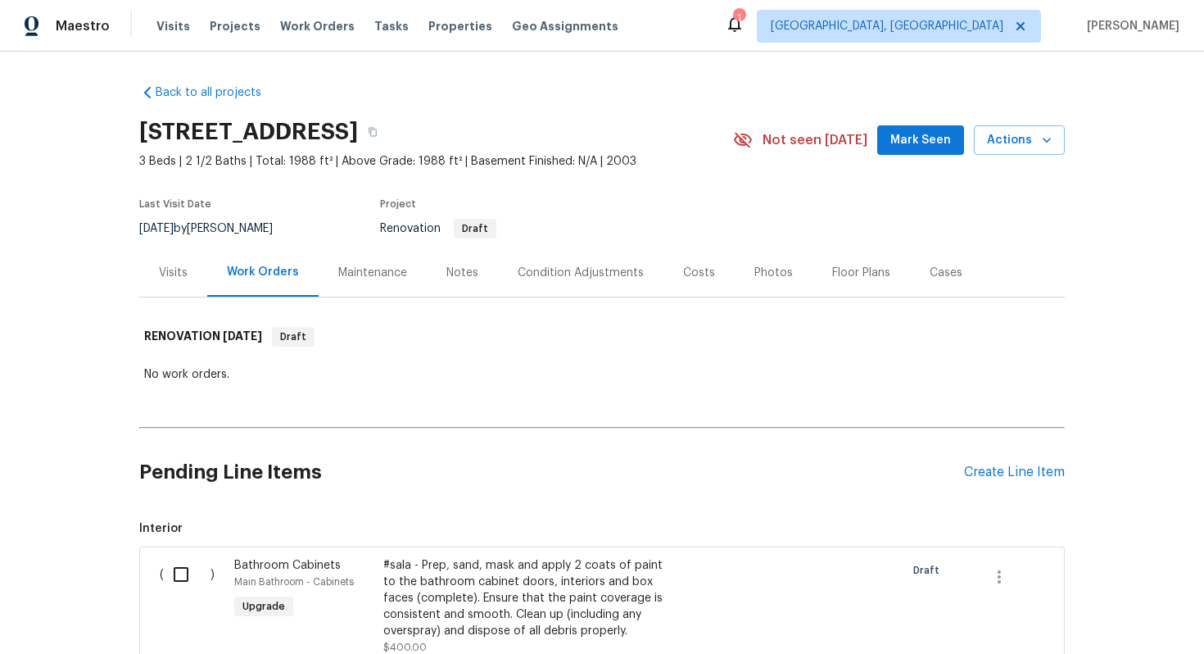
scroll to position [469, 0]
